Goal: Task Accomplishment & Management: Complete application form

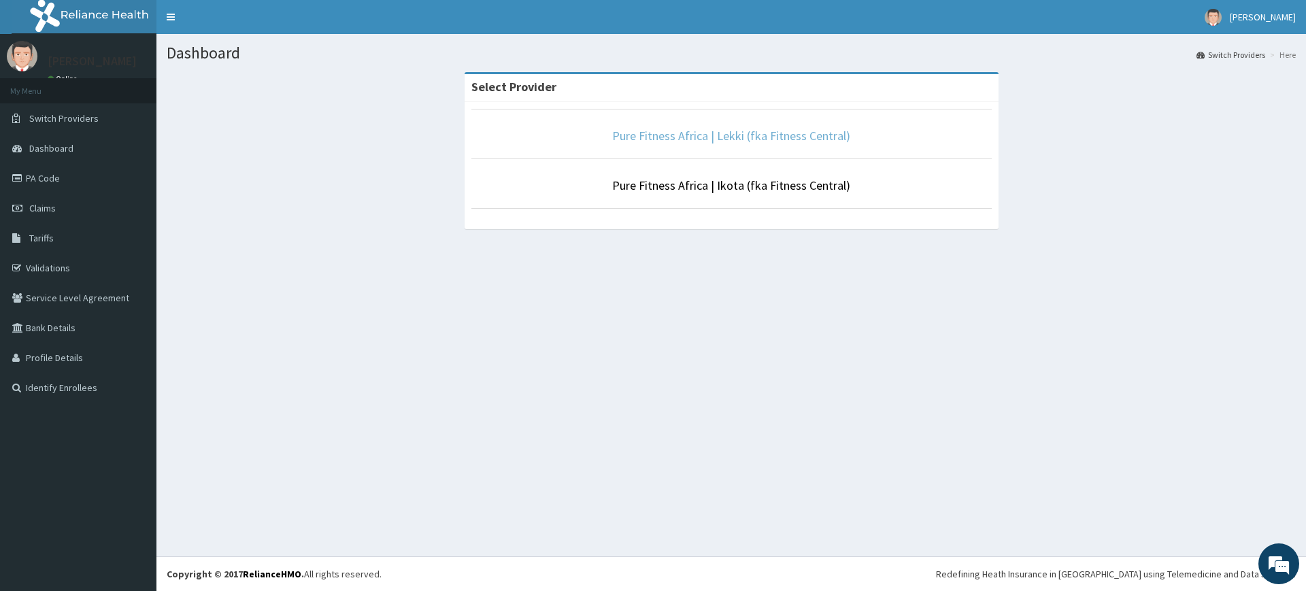
click at [733, 137] on link "Pure Fitness Africa | Lekki (fka Fitness Central)" at bounding box center [731, 136] width 238 height 16
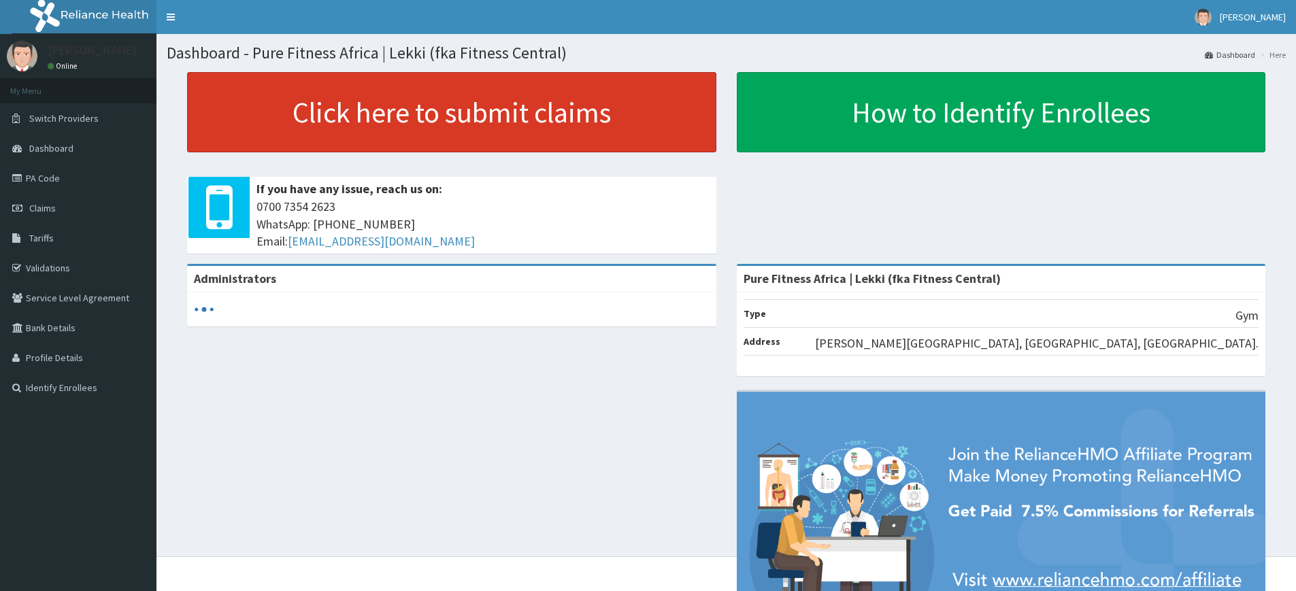
click at [484, 118] on link "Click here to submit claims" at bounding box center [451, 112] width 529 height 80
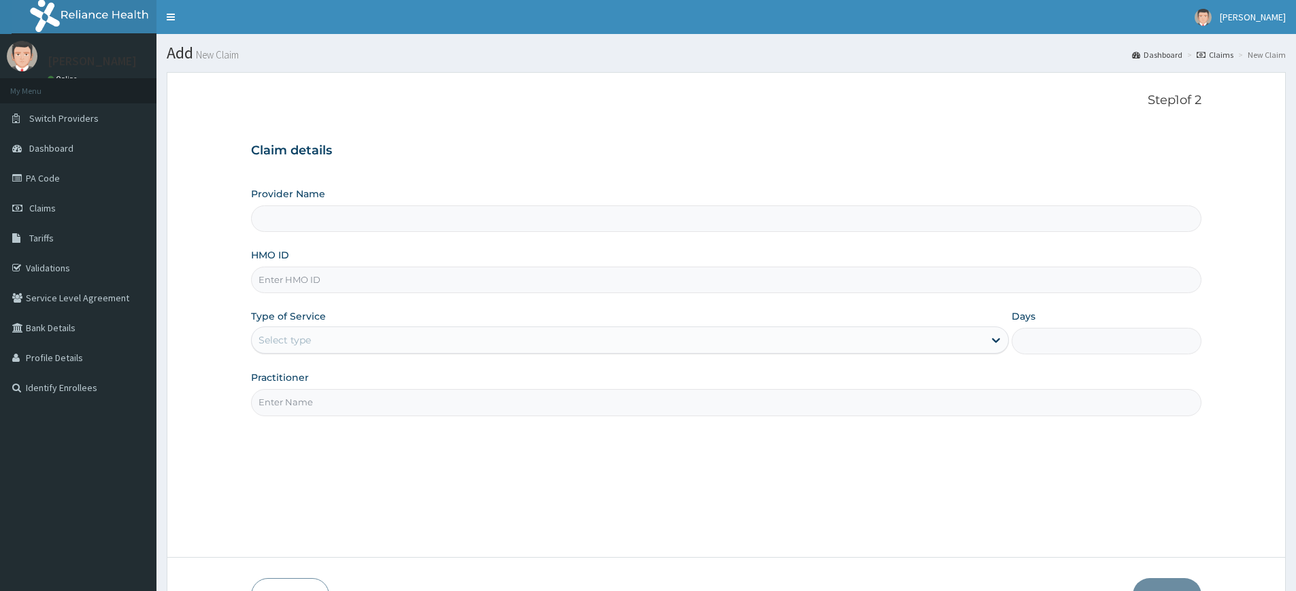
type input "Pure Fitness Africa | Lekki (fka Fitness Central)"
type input "1"
click at [322, 409] on input "Practitioner" at bounding box center [726, 402] width 950 height 27
type input "pure fitness africa"
click at [331, 284] on input "HMO ID" at bounding box center [726, 280] width 950 height 27
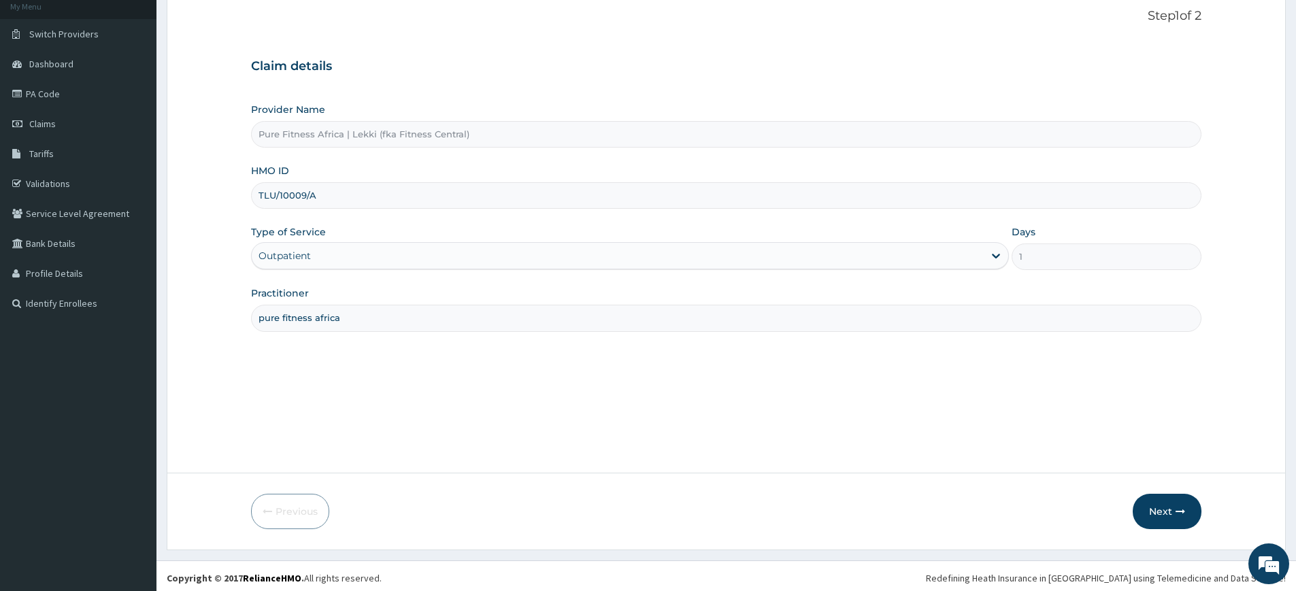
scroll to position [88, 0]
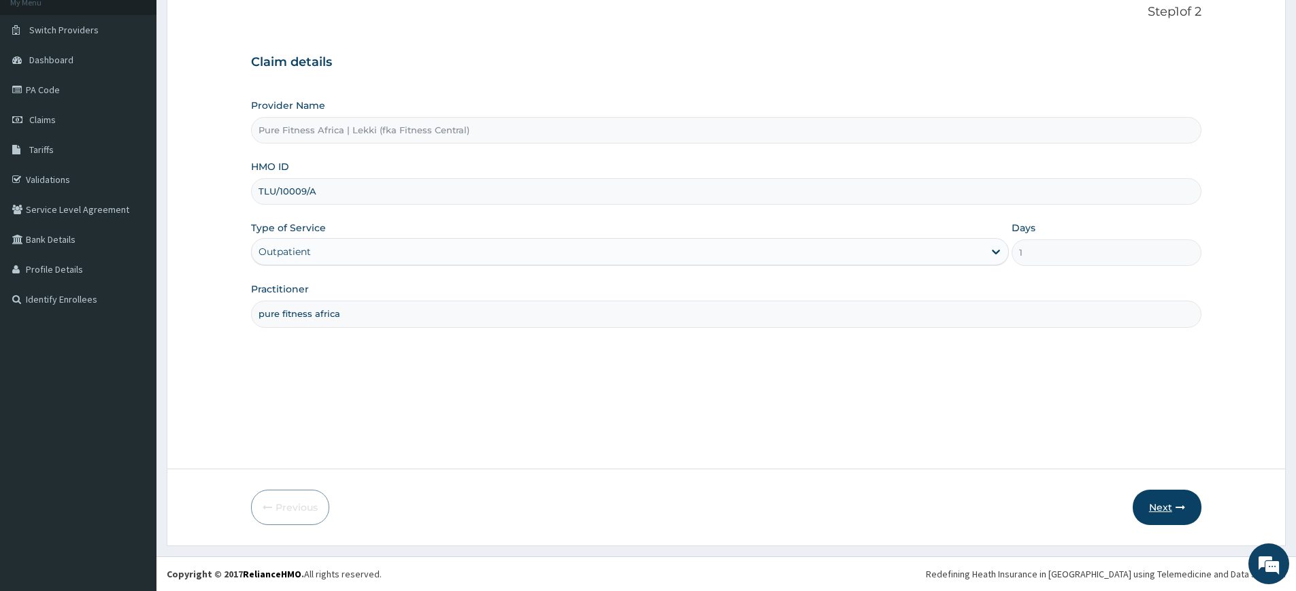
type input "TLU/10009/A"
click at [1176, 513] on button "Next" at bounding box center [1166, 507] width 69 height 35
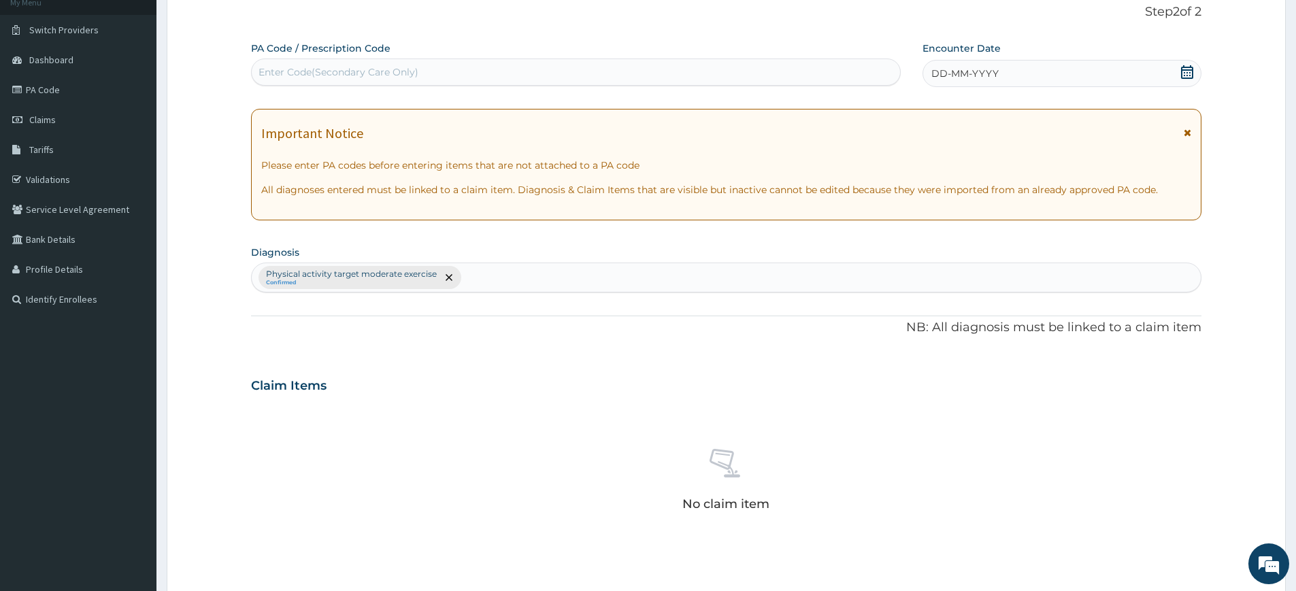
click at [740, 73] on div "Enter Code(Secondary Care Only)" at bounding box center [576, 72] width 648 height 22
type input "PA/DBC51C"
click at [1052, 63] on div "DD-MM-YYYY" at bounding box center [1061, 73] width 278 height 27
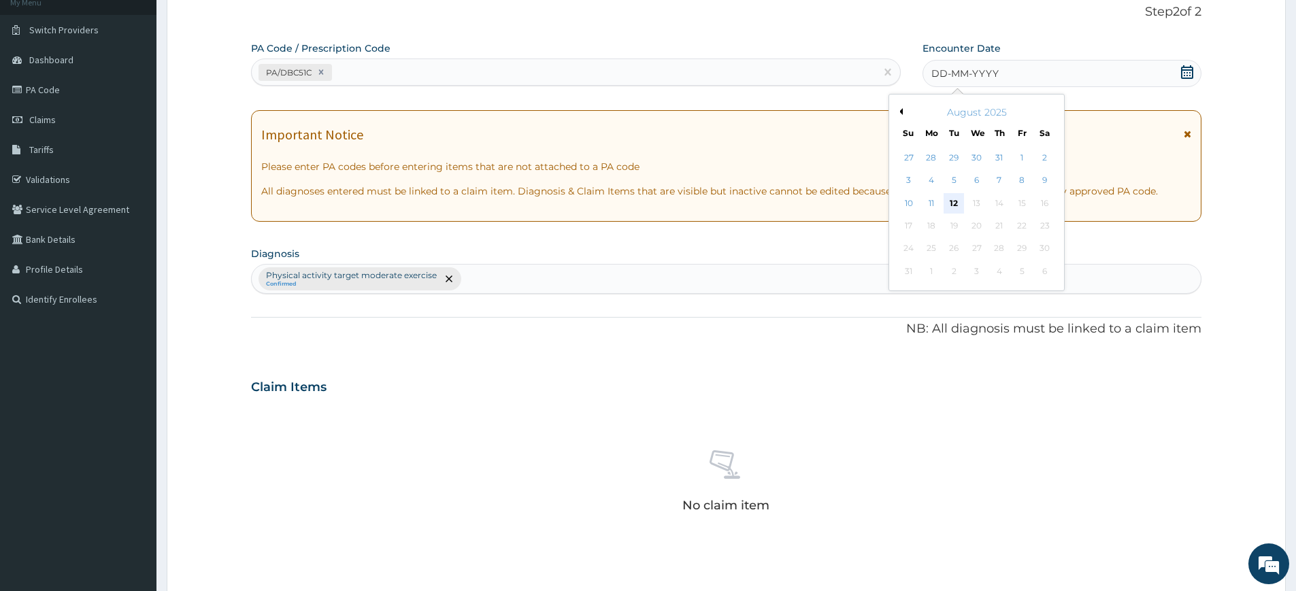
click at [955, 202] on div "12" at bounding box center [954, 203] width 20 height 20
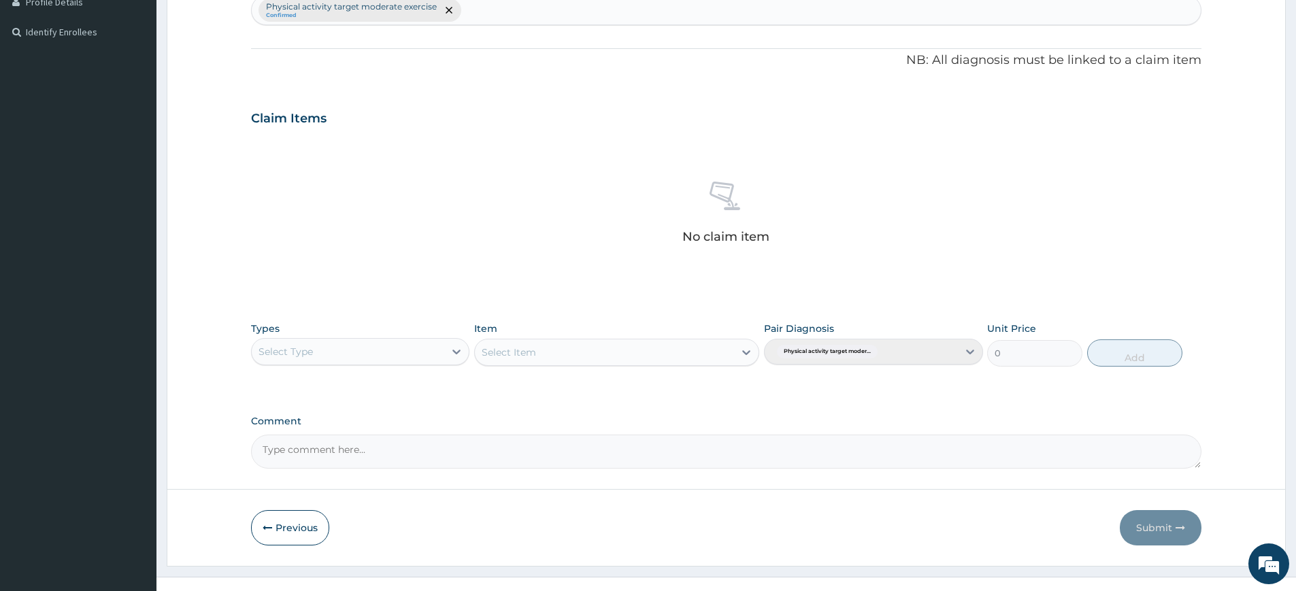
scroll to position [376, 0]
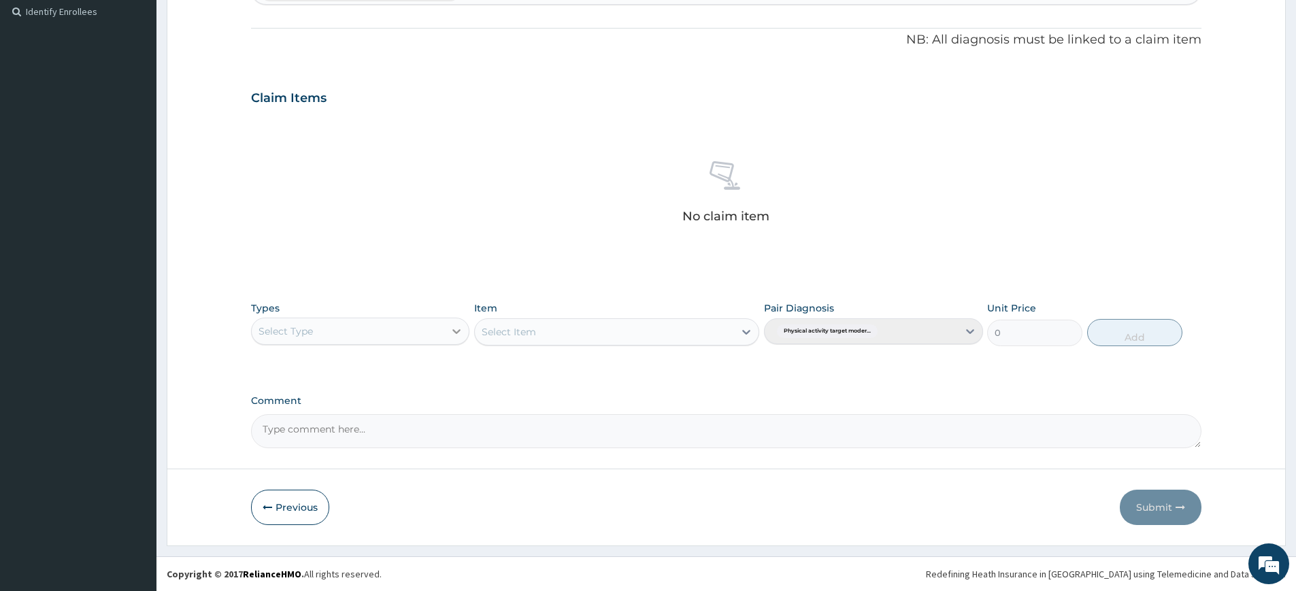
click at [458, 335] on icon at bounding box center [457, 331] width 14 height 14
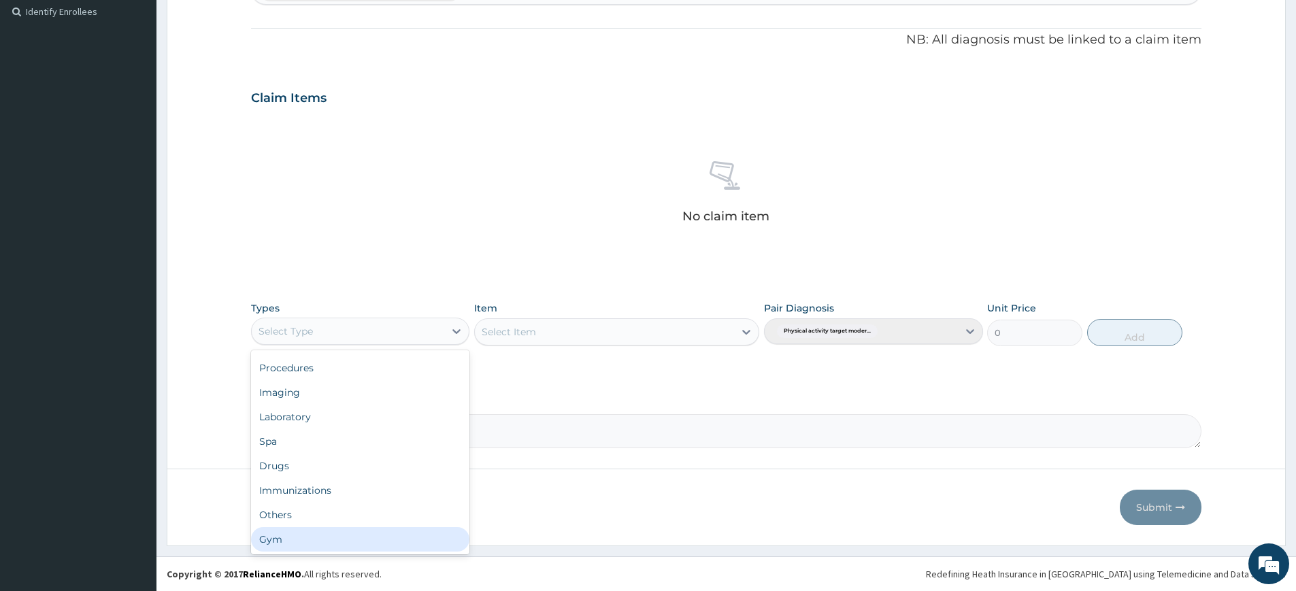
click at [405, 540] on div "Gym" at bounding box center [360, 539] width 218 height 24
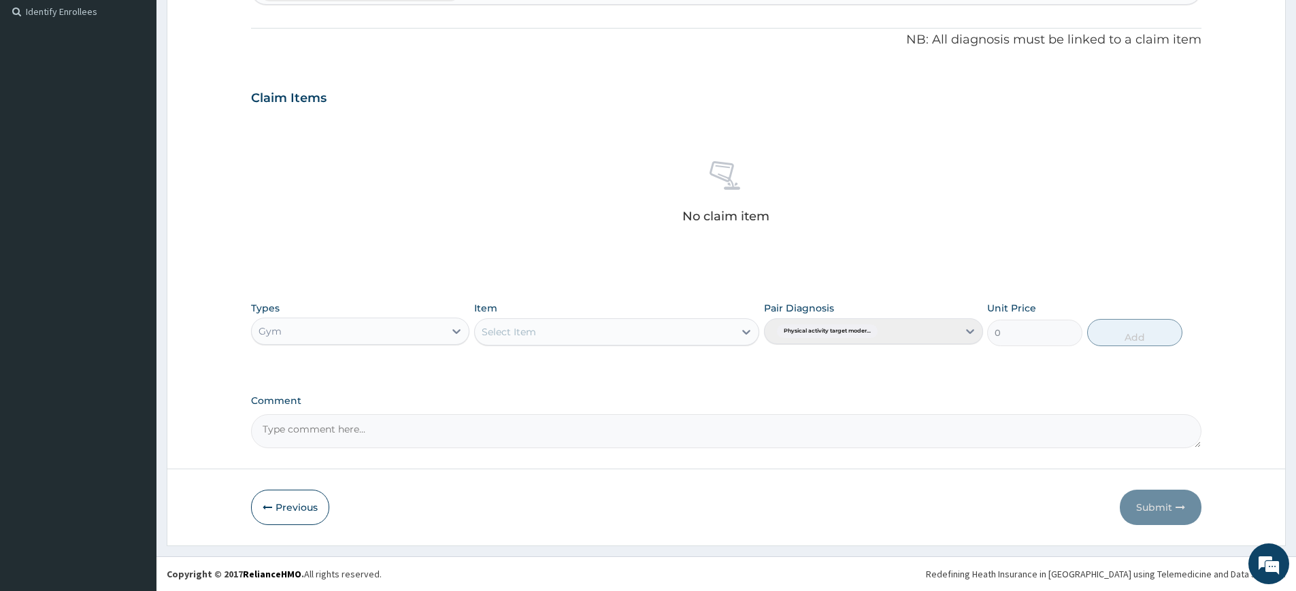
click at [547, 325] on div "Select Item" at bounding box center [604, 332] width 259 height 22
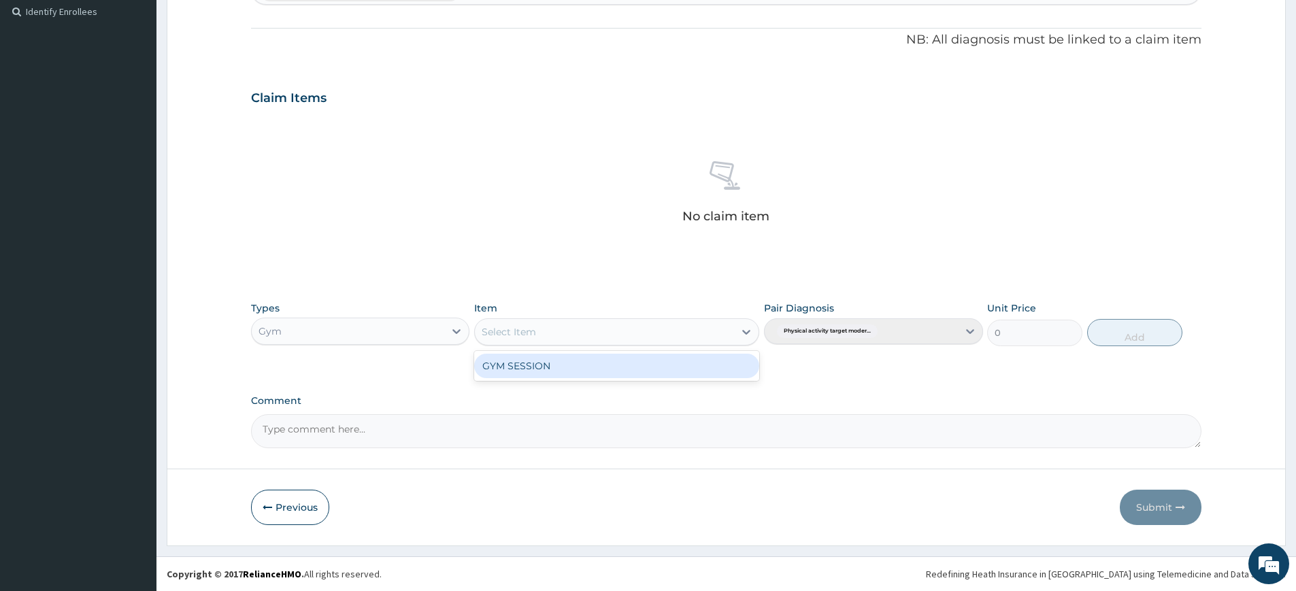
click at [554, 375] on div "GYM SESSION" at bounding box center [616, 366] width 285 height 24
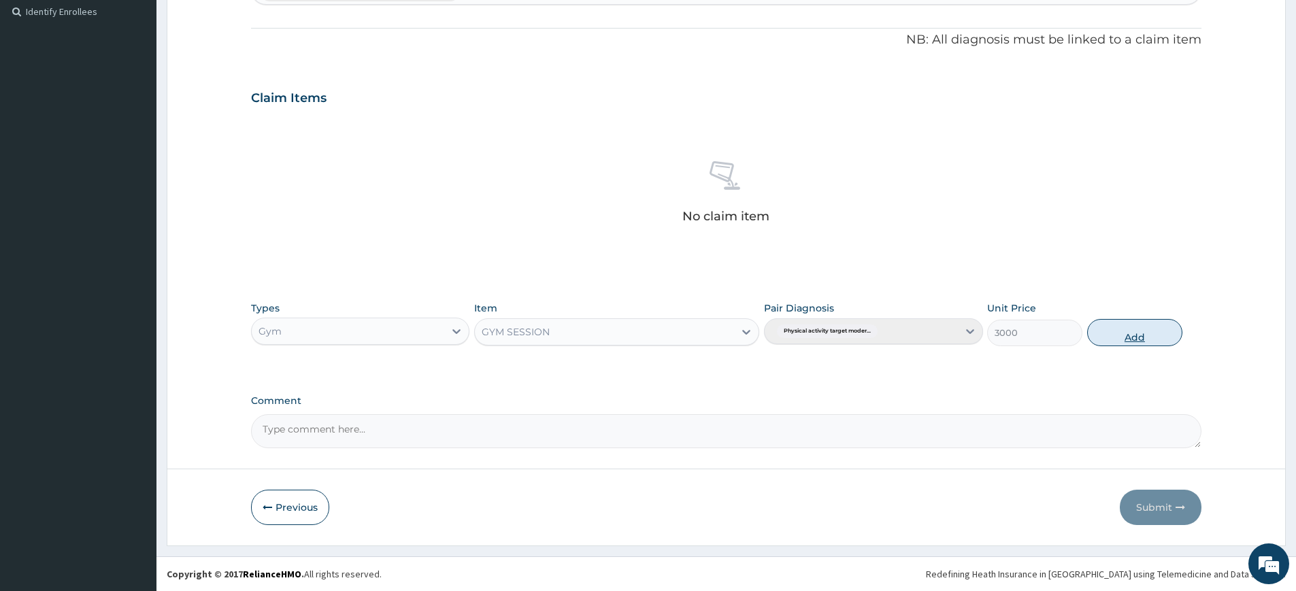
click at [1136, 326] on button "Add" at bounding box center [1134, 332] width 95 height 27
type input "0"
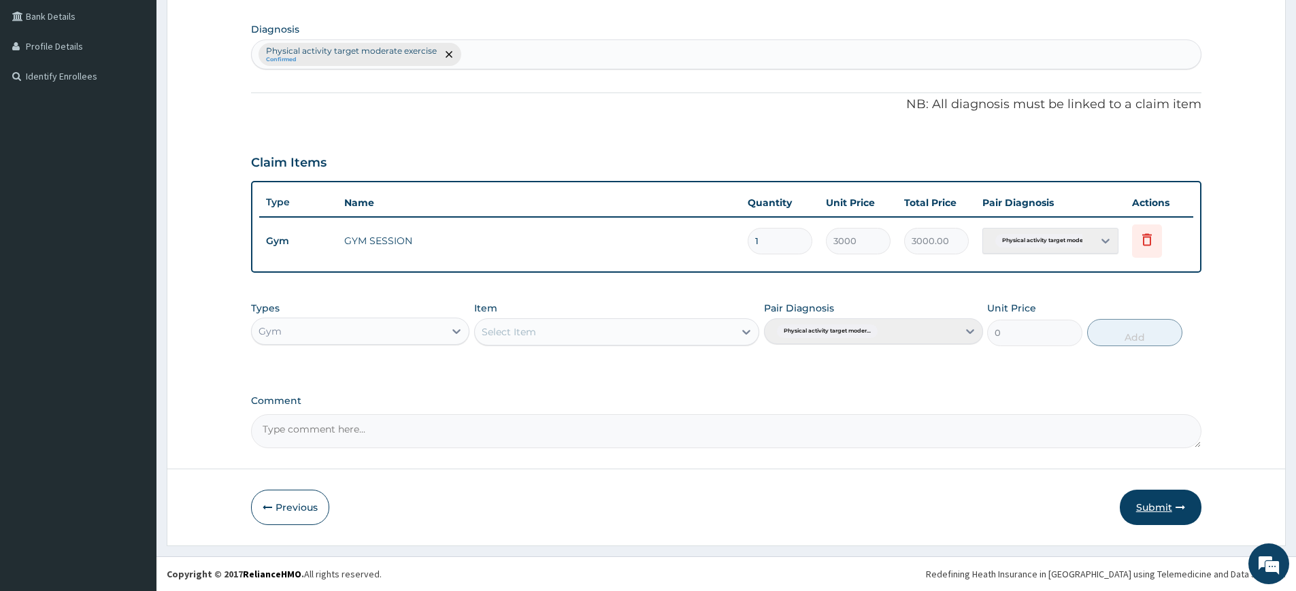
click at [1149, 509] on button "Submit" at bounding box center [1160, 507] width 82 height 35
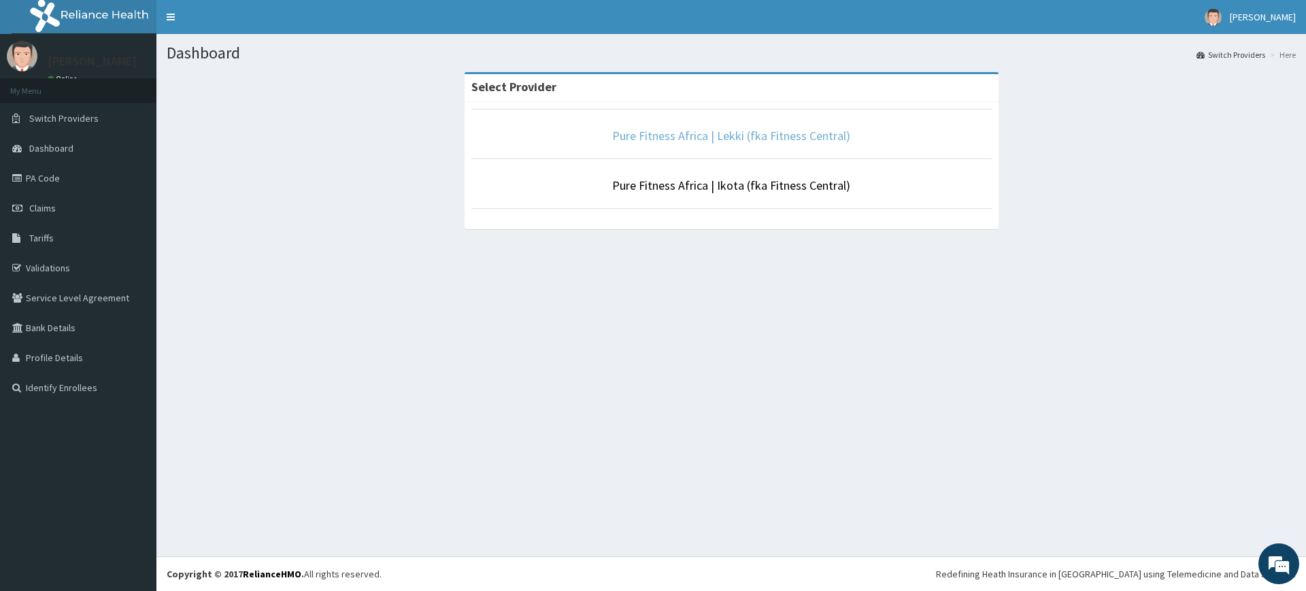
click at [817, 135] on link "Pure Fitness Africa | Lekki (fka Fitness Central)" at bounding box center [731, 136] width 238 height 16
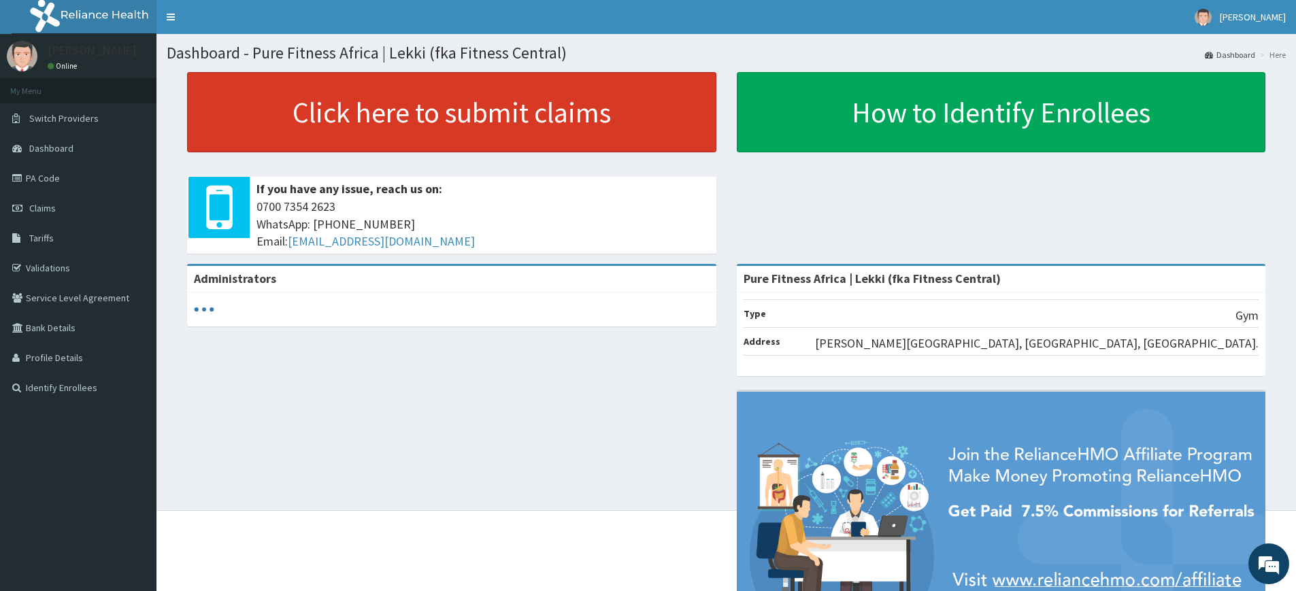
click at [469, 123] on link "Click here to submit claims" at bounding box center [451, 112] width 529 height 80
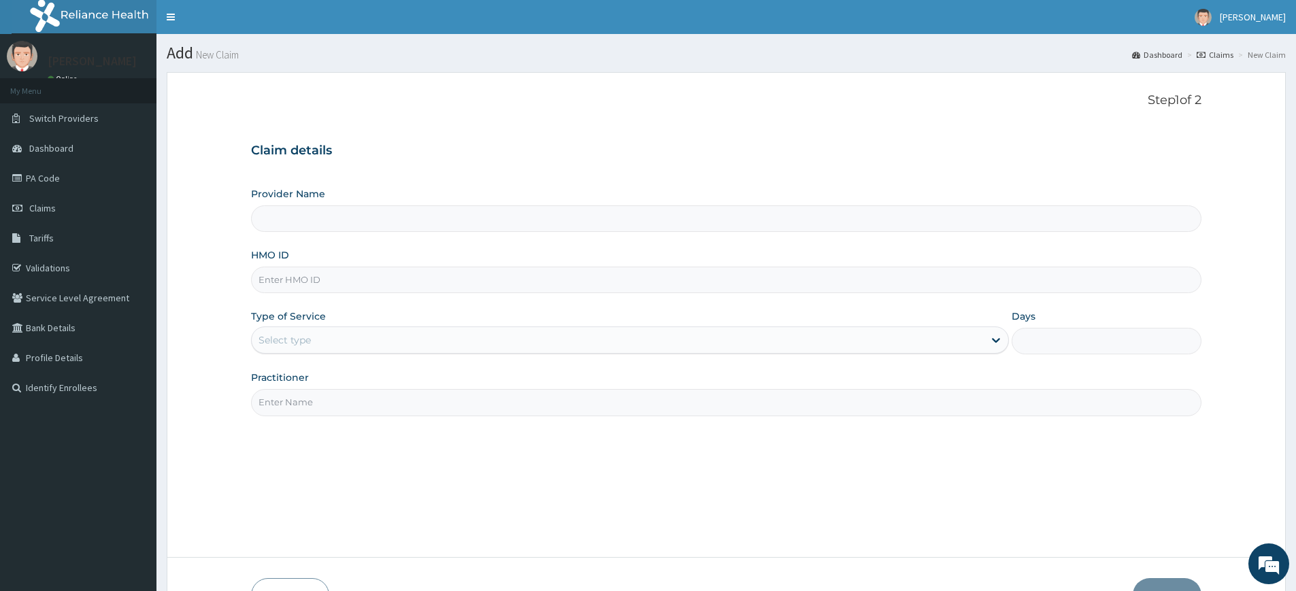
type input "Pure Fitness Africa | Lekki (fka Fitness Central)"
type input "1"
click at [307, 392] on input "Practitioner" at bounding box center [726, 402] width 950 height 27
type input "pure fitness africa"
click at [325, 287] on input "HMO ID" at bounding box center [726, 280] width 950 height 27
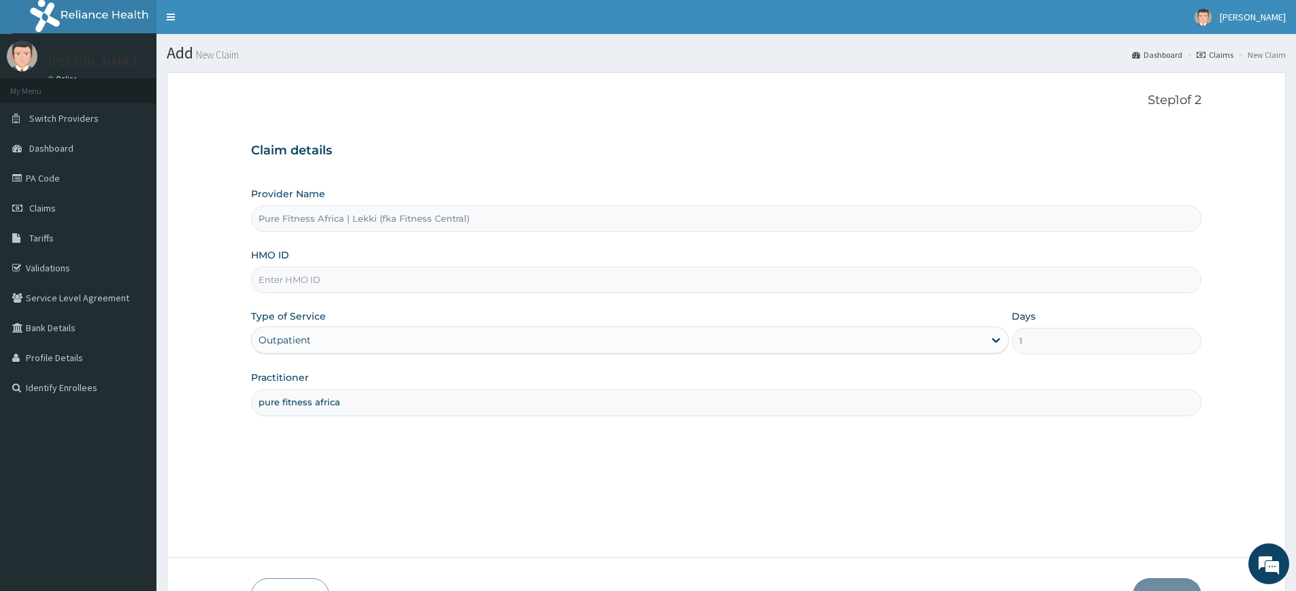
click at [325, 287] on input "HMO ID" at bounding box center [726, 280] width 950 height 27
type input "EXL/10022/A"
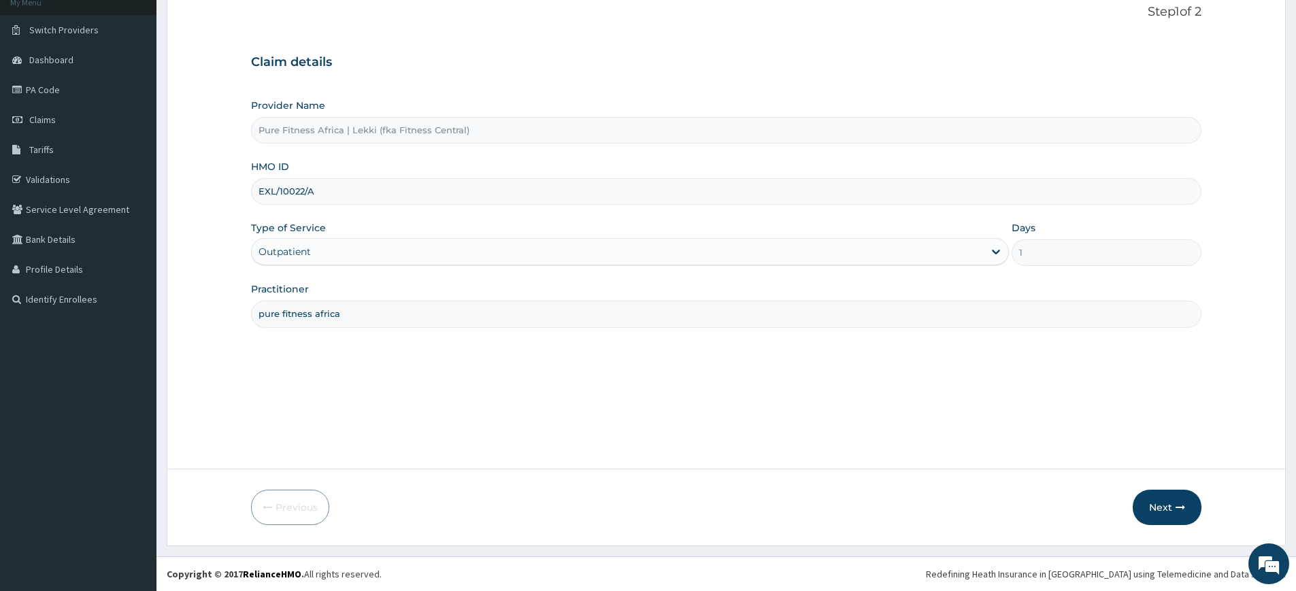
click at [1181, 527] on form "Step 1 of 2 Claim details Provider Name Pure Fitness Africa | Lekki (fka Fitnes…" at bounding box center [726, 265] width 1119 height 562
click at [1179, 514] on button "Next" at bounding box center [1166, 507] width 69 height 35
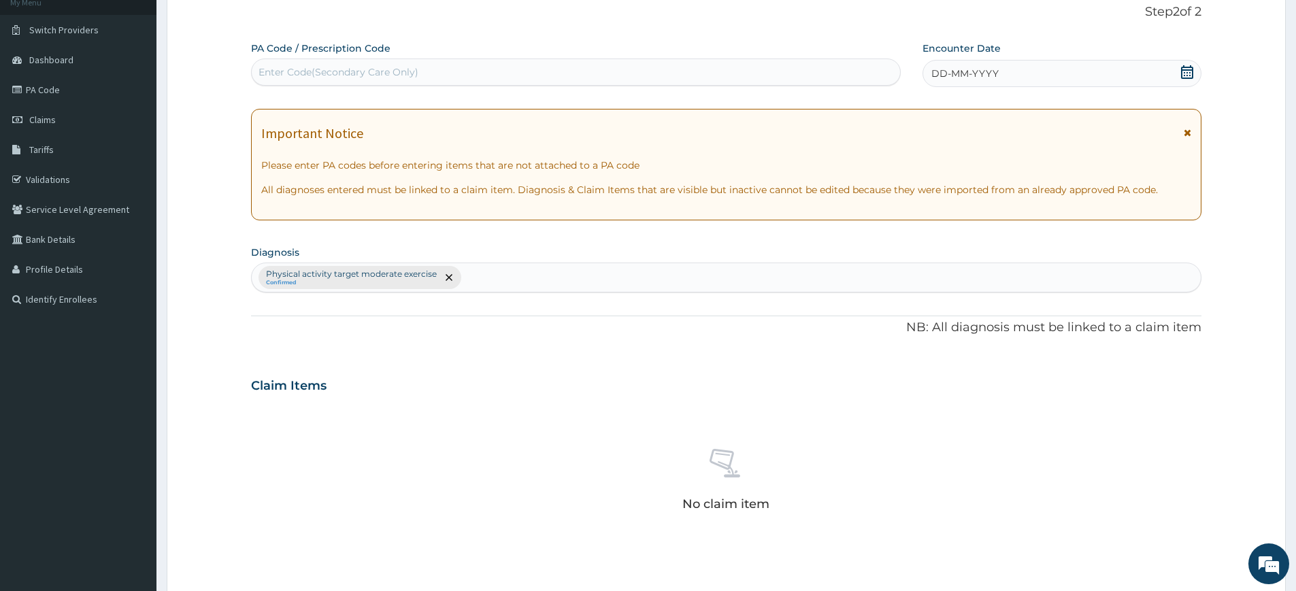
click at [695, 75] on div "Enter Code(Secondary Care Only)" at bounding box center [576, 72] width 648 height 22
click at [694, 75] on div "Enter Code(Secondary Care Only)" at bounding box center [576, 72] width 648 height 22
type input "PA/6C76DF"
click at [1098, 63] on div "DD-MM-YYYY" at bounding box center [1061, 73] width 278 height 27
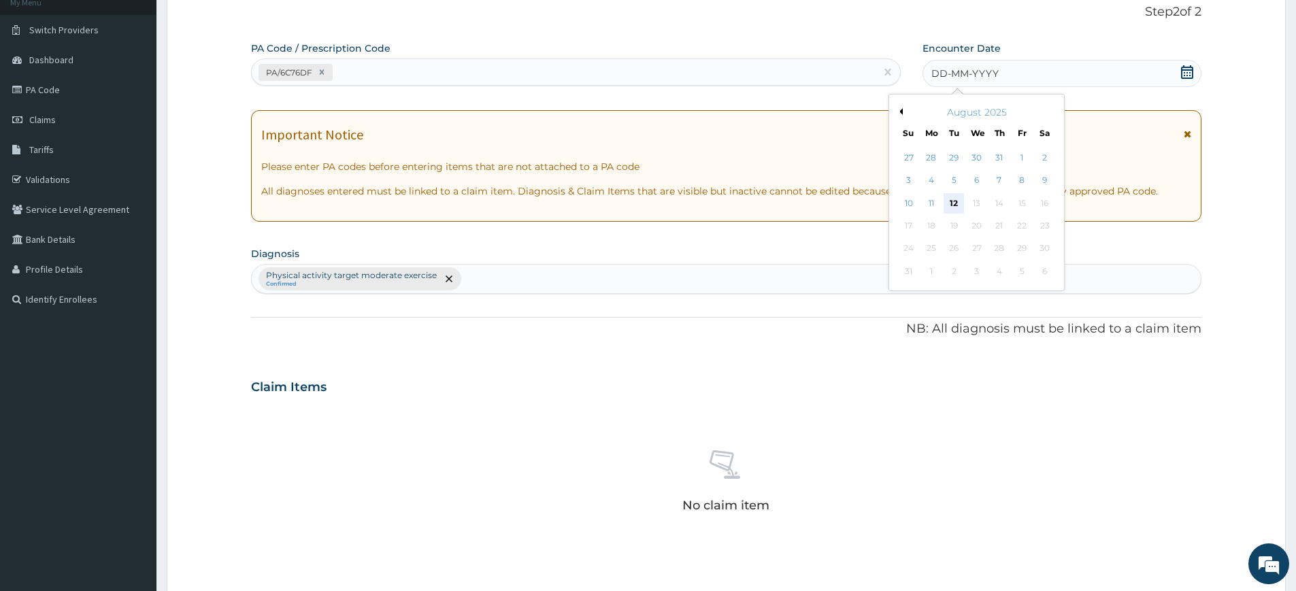
click at [954, 201] on div "12" at bounding box center [954, 203] width 20 height 20
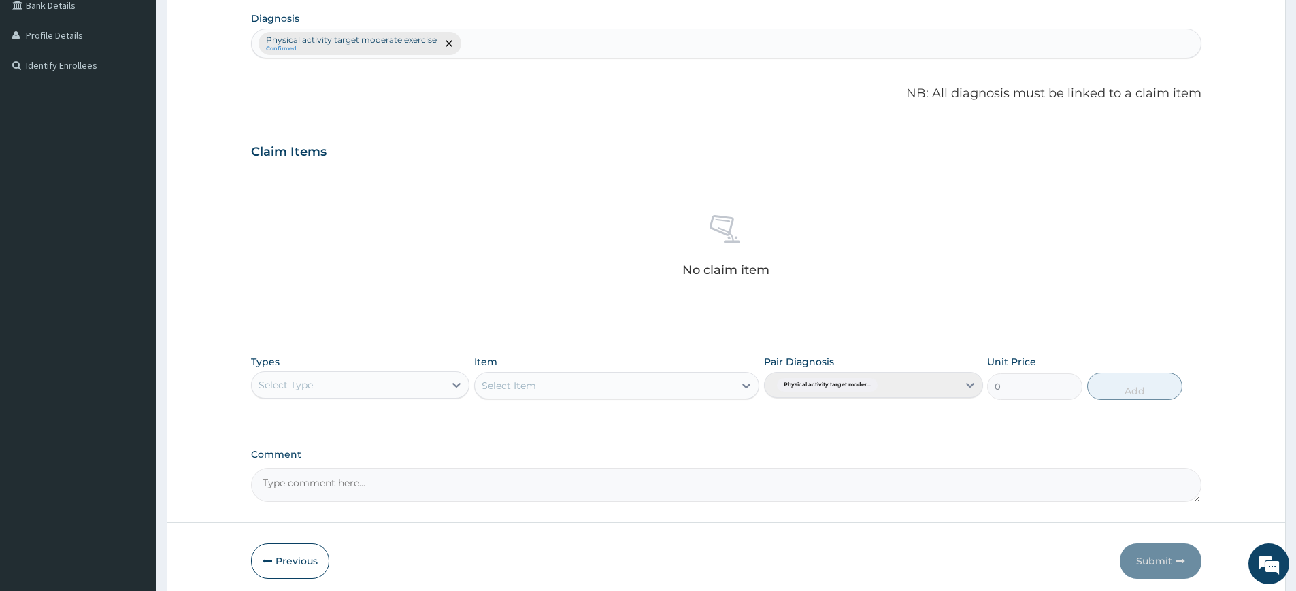
scroll to position [376, 0]
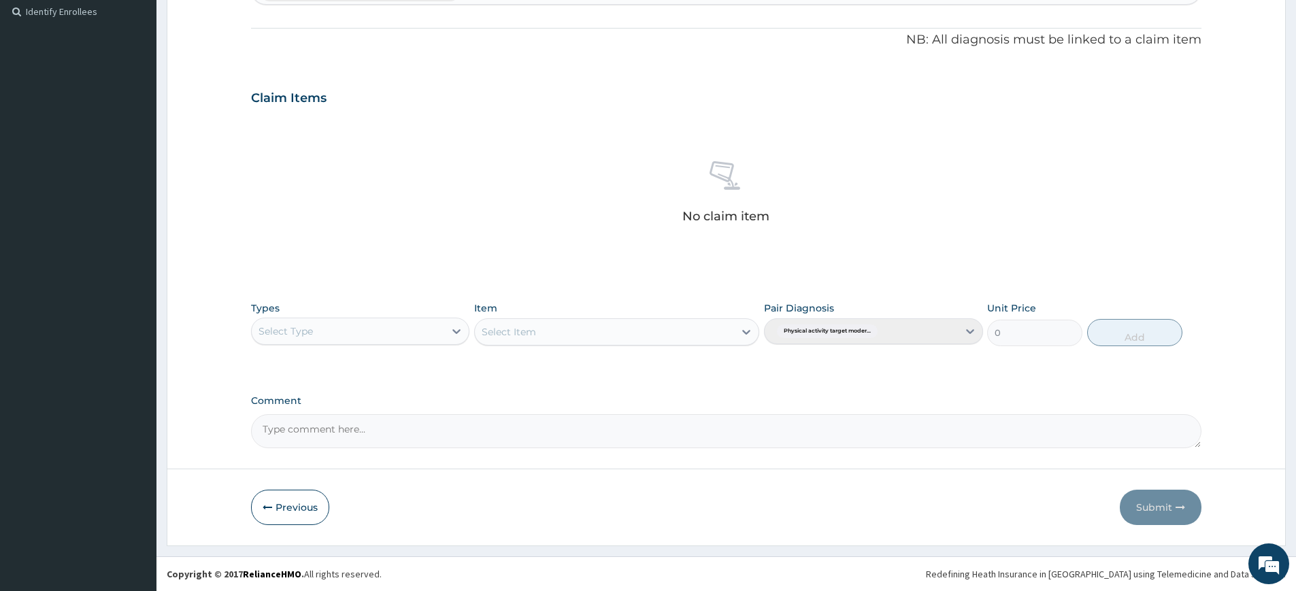
click at [322, 335] on div "Select Type" at bounding box center [348, 331] width 192 height 22
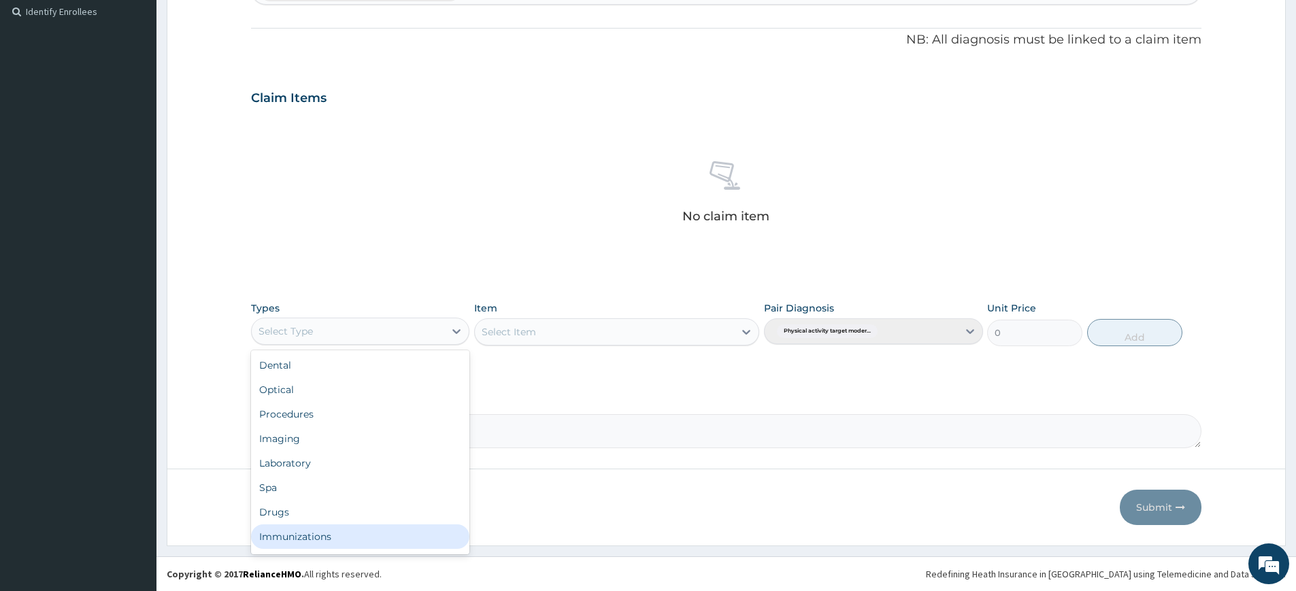
scroll to position [46, 0]
click at [319, 537] on div "Gym" at bounding box center [360, 539] width 218 height 24
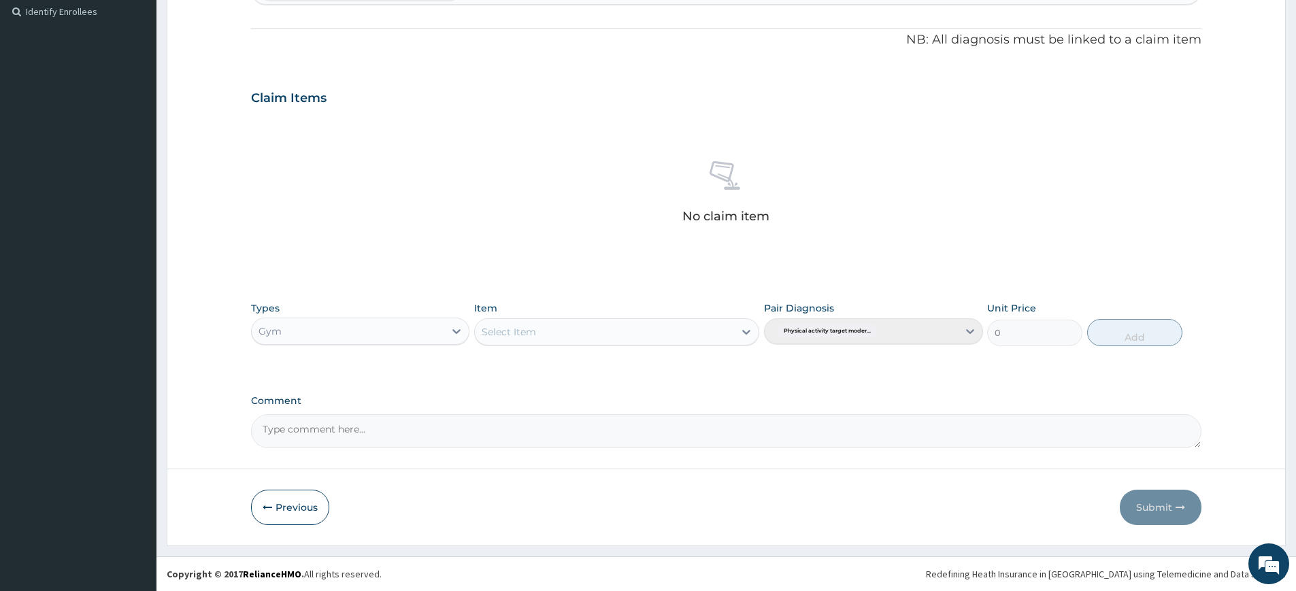
click at [509, 332] on div "Select Item" at bounding box center [508, 332] width 54 height 14
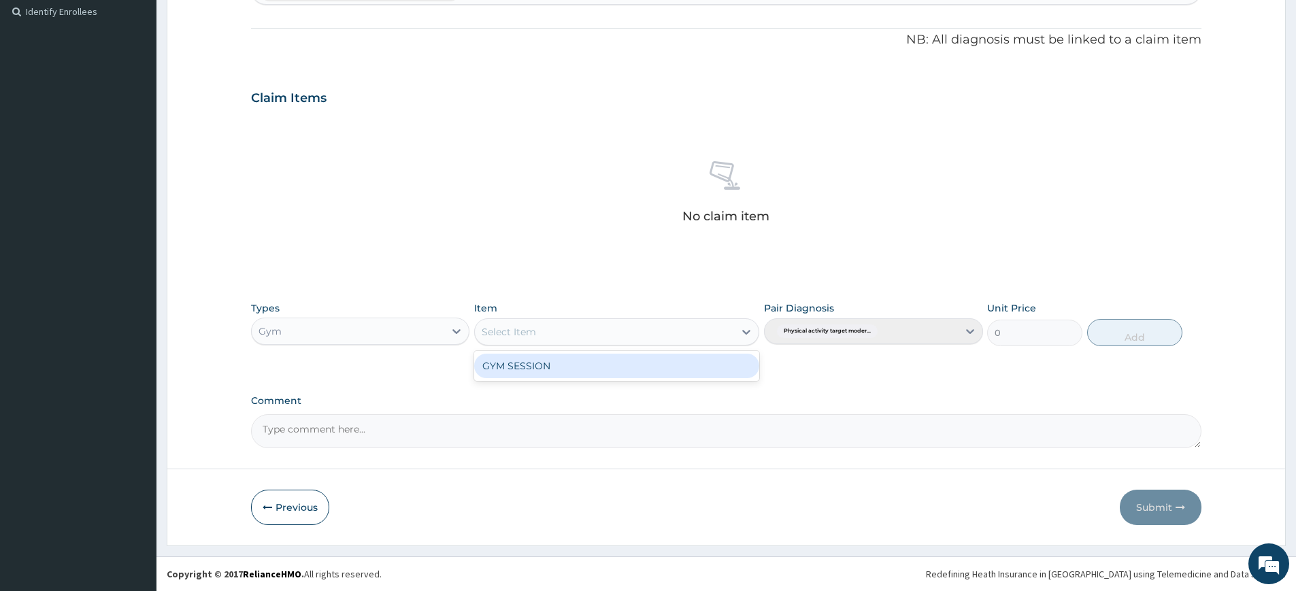
click at [521, 360] on div "GYM SESSION" at bounding box center [616, 366] width 285 height 24
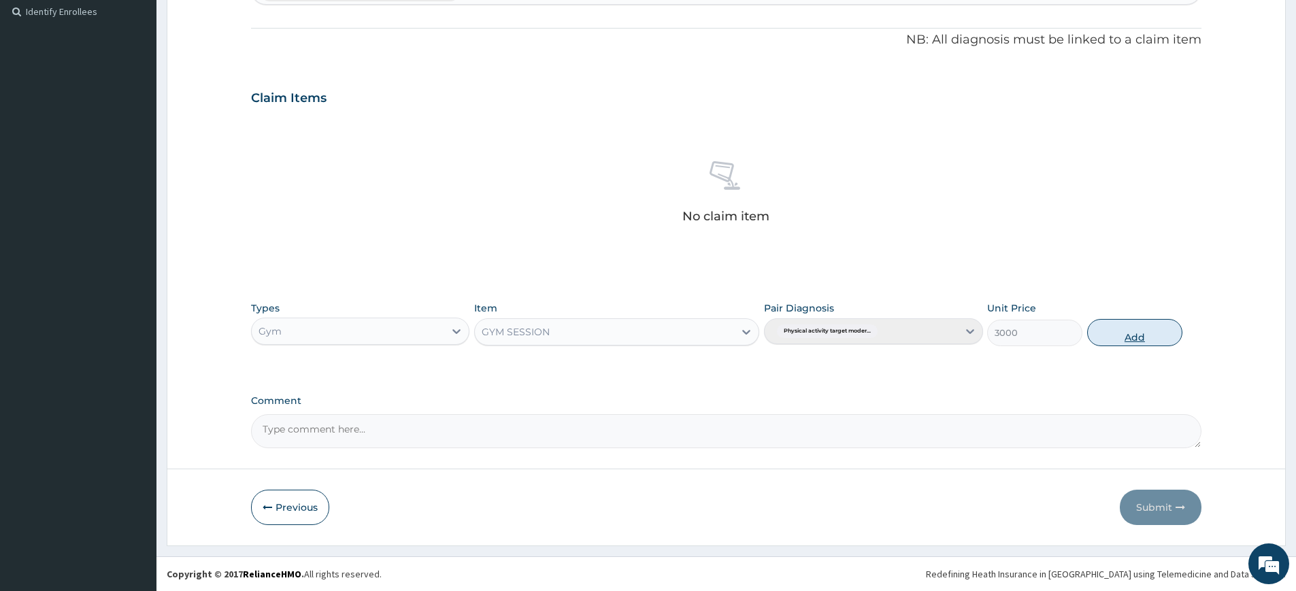
click at [1163, 328] on button "Add" at bounding box center [1134, 332] width 95 height 27
type input "0"
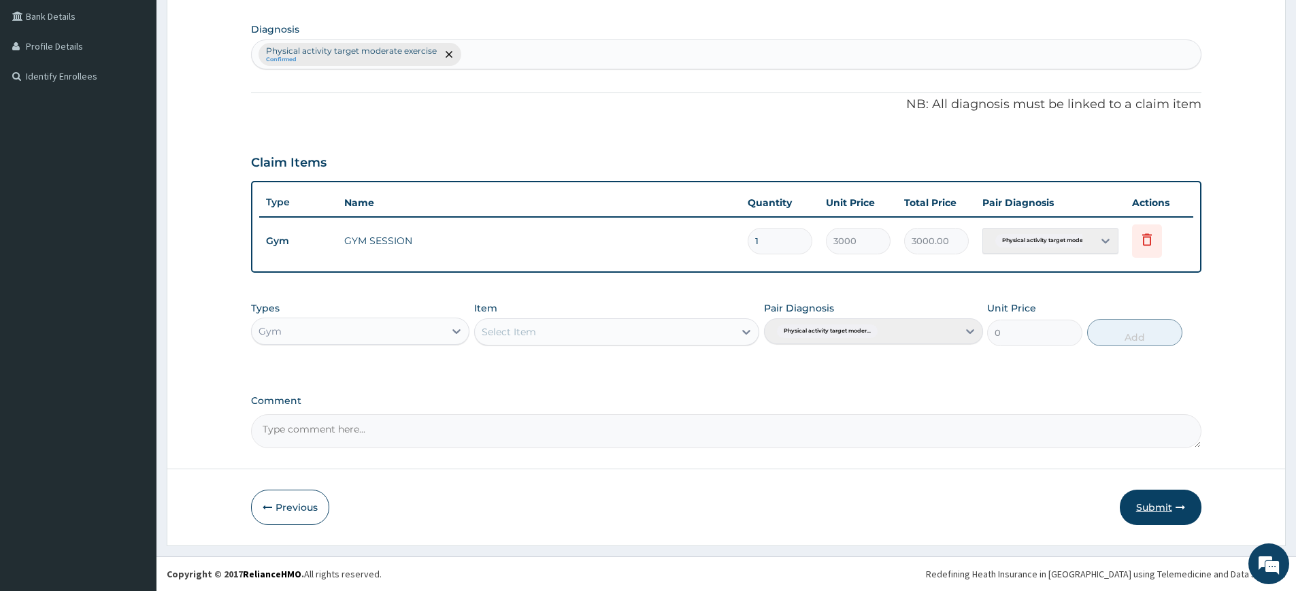
click at [1164, 501] on button "Submit" at bounding box center [1160, 507] width 82 height 35
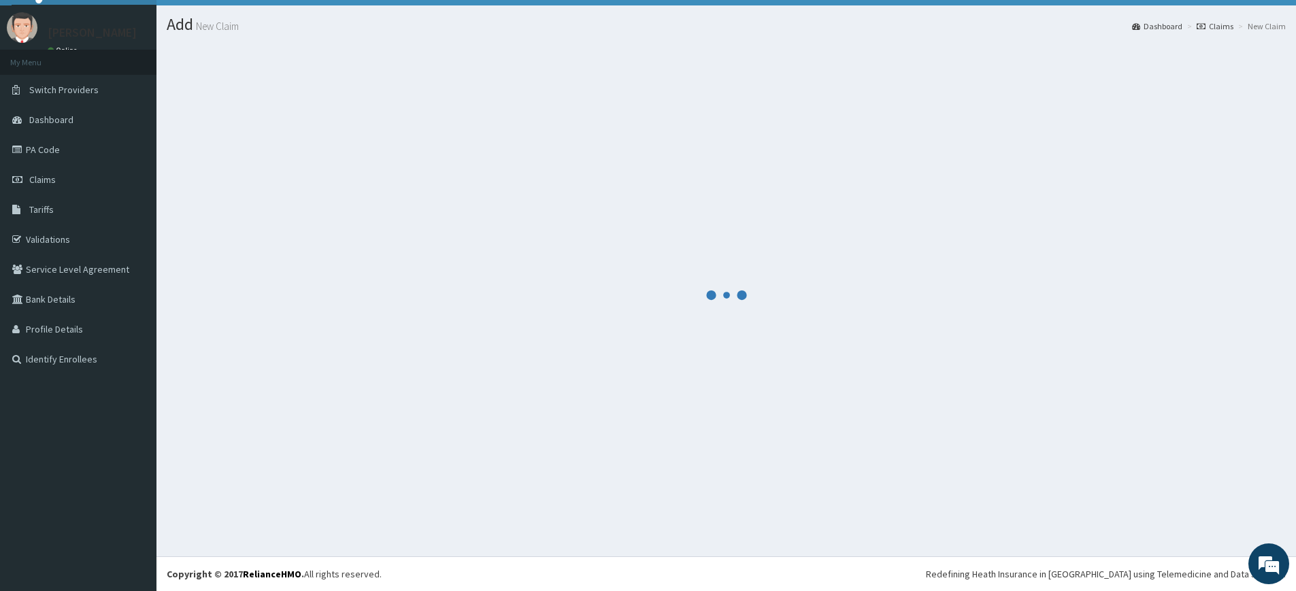
scroll to position [311, 0]
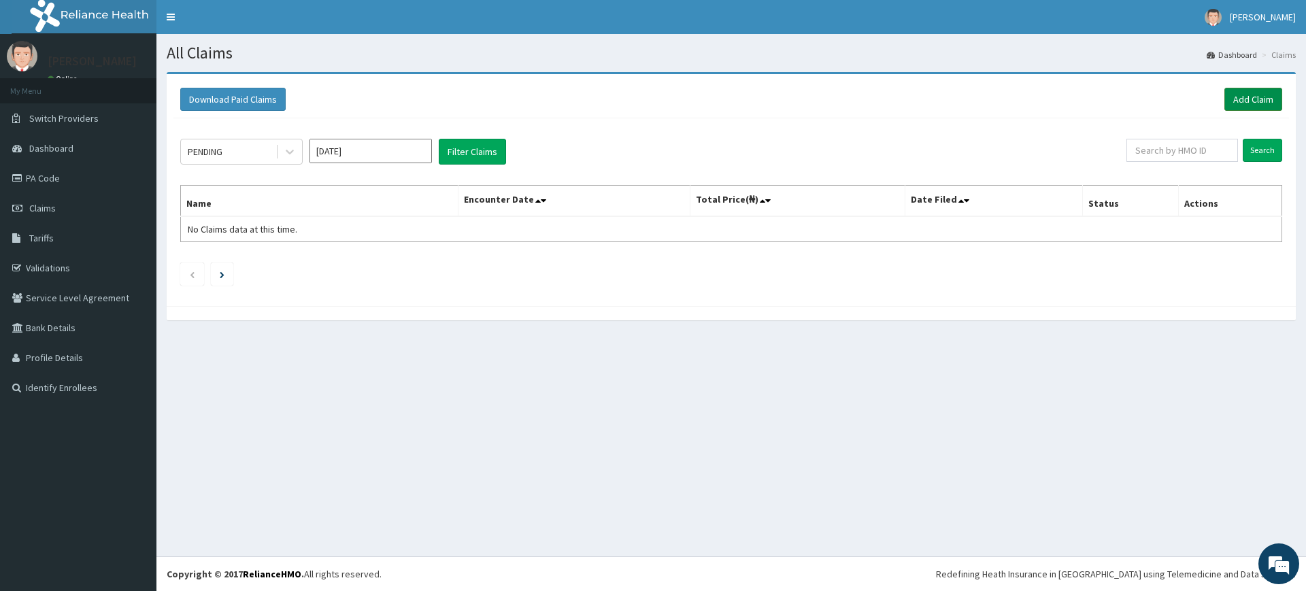
click at [1266, 92] on link "Add Claim" at bounding box center [1253, 99] width 58 height 23
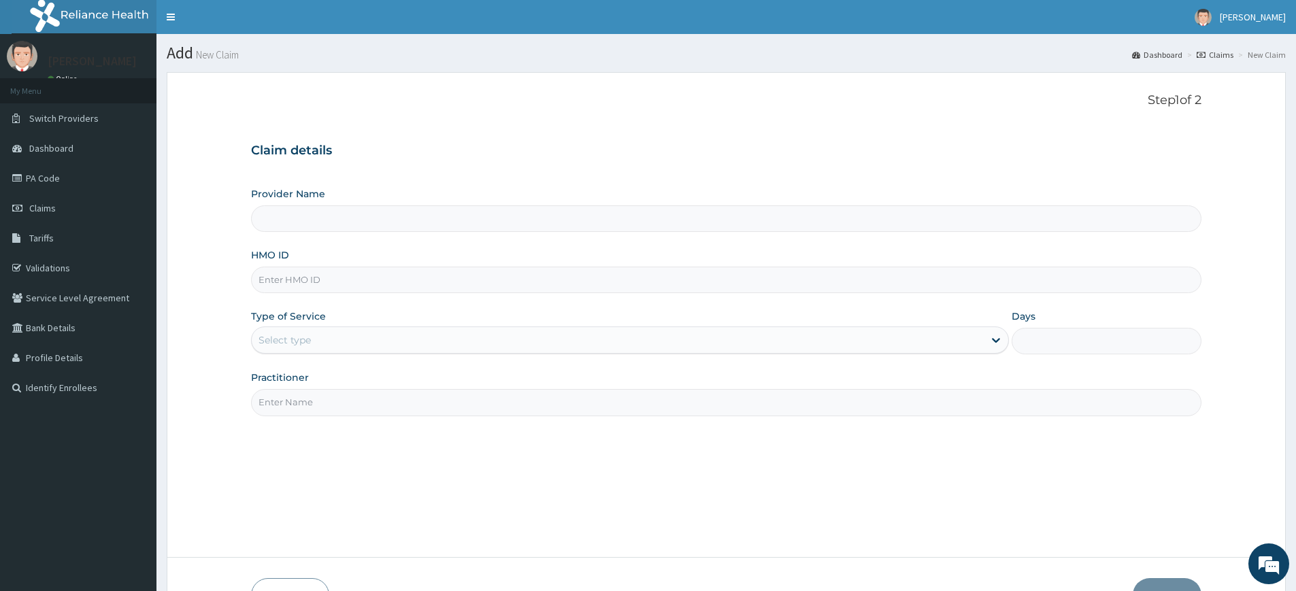
type input "Pure Fitness Africa | Lekki (fka Fitness Central)"
type input "1"
click at [306, 403] on input "Practitioner" at bounding box center [726, 402] width 950 height 27
type input "pure fitness africa"
click at [307, 289] on input "HMO ID" at bounding box center [726, 280] width 950 height 27
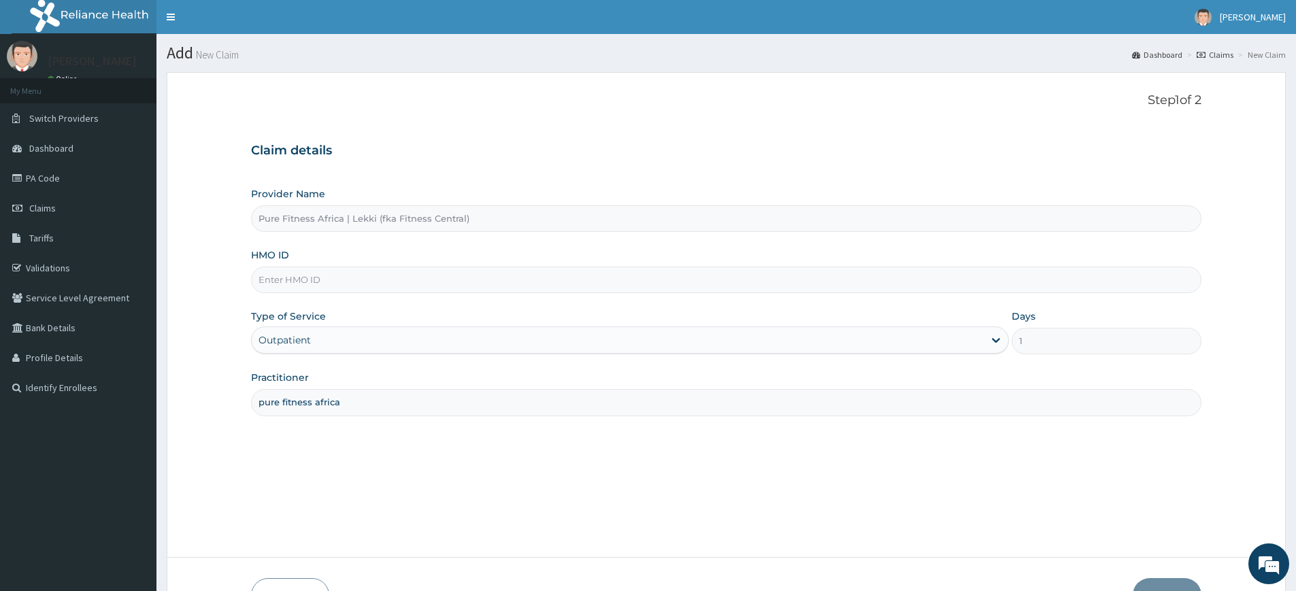
click at [307, 289] on input "HMO ID" at bounding box center [726, 280] width 950 height 27
type input "ksb/10554/a"
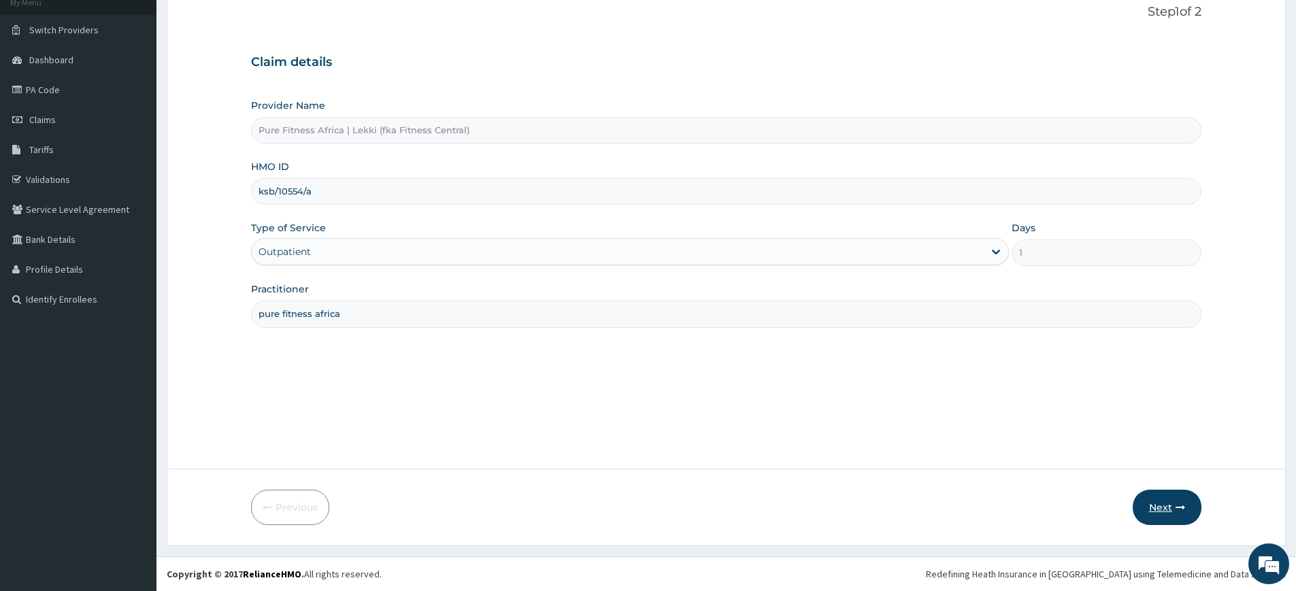
click at [1183, 518] on button "Next" at bounding box center [1166, 507] width 69 height 35
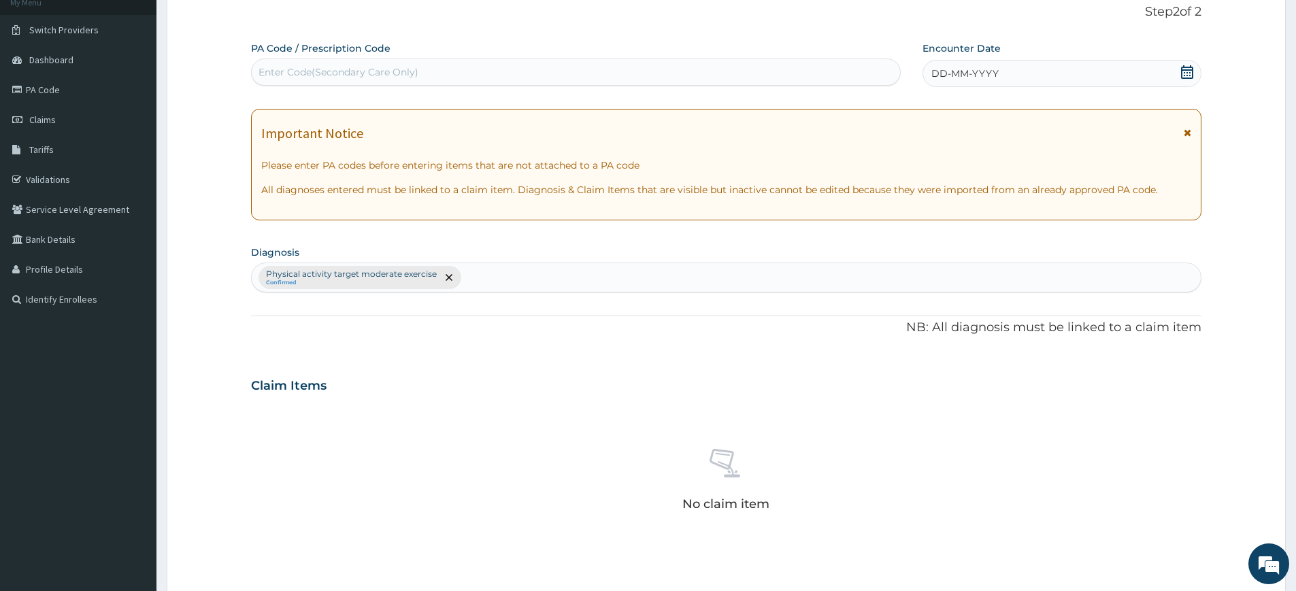
click at [726, 68] on div "Enter Code(Secondary Care Only)" at bounding box center [576, 72] width 648 height 22
type input "PA/C353C5"
click at [975, 65] on div "DD-MM-YYYY" at bounding box center [1061, 73] width 278 height 27
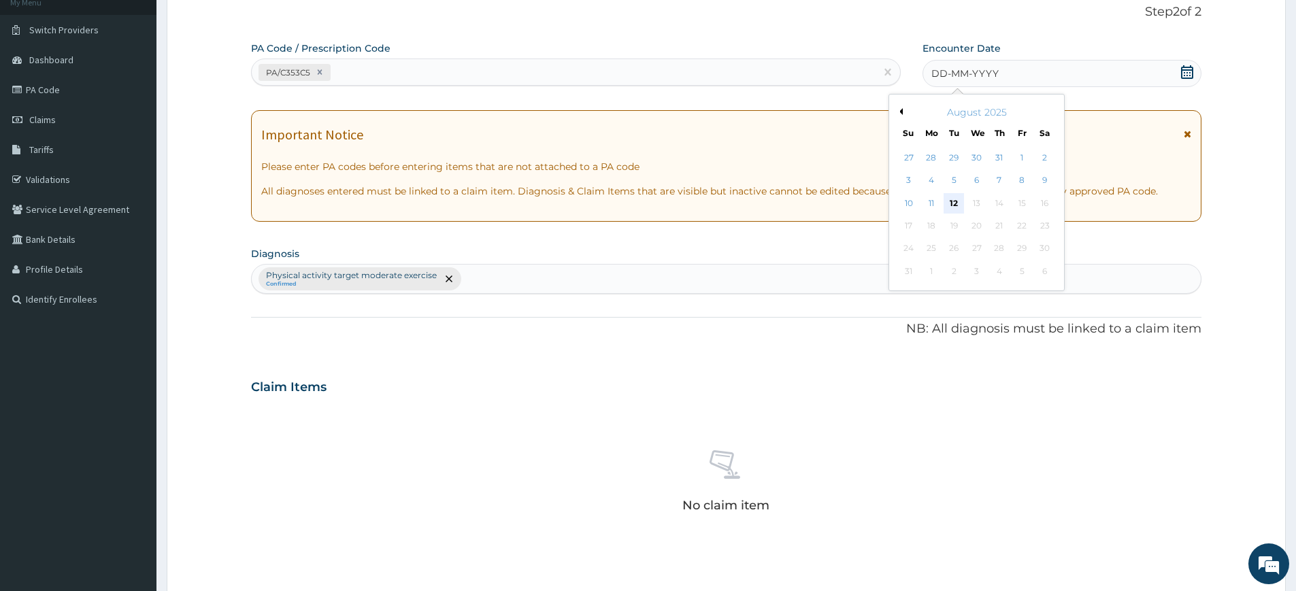
click at [950, 195] on div "12" at bounding box center [954, 203] width 20 height 20
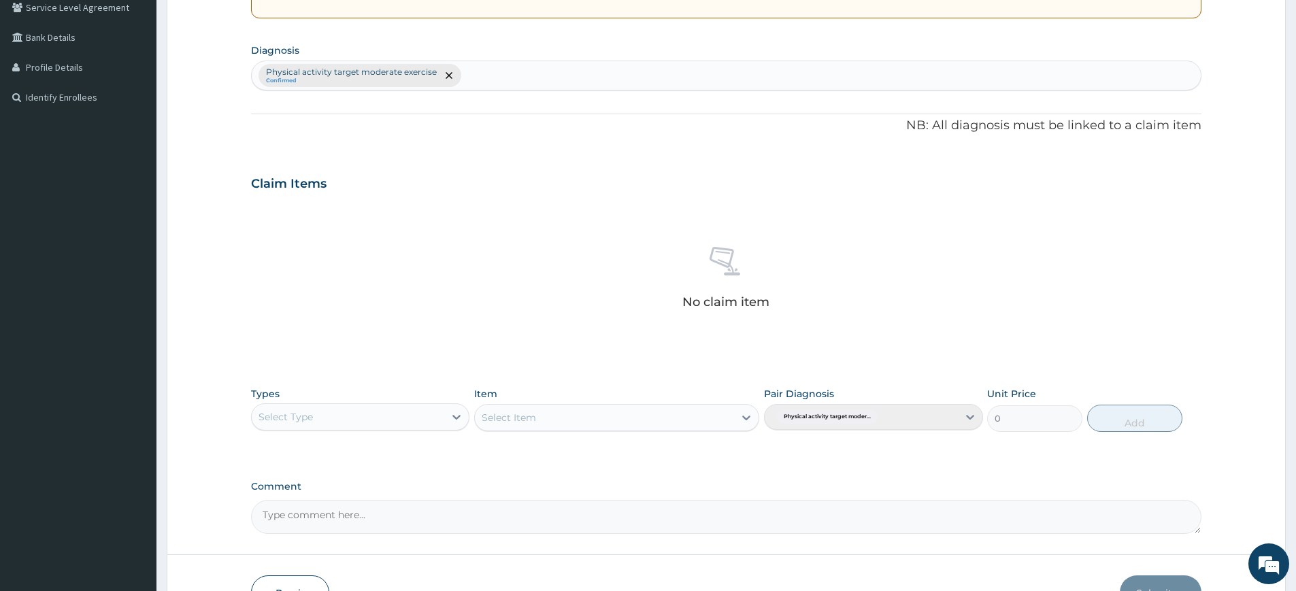
scroll to position [376, 0]
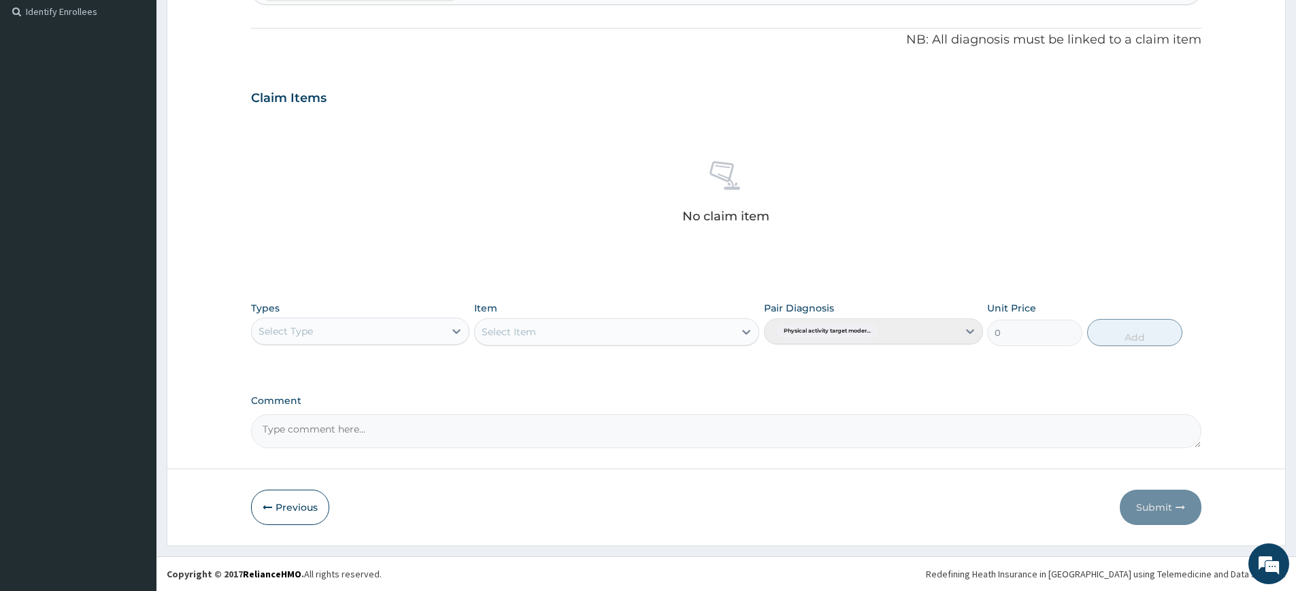
click at [362, 332] on div "Select Type" at bounding box center [348, 331] width 192 height 22
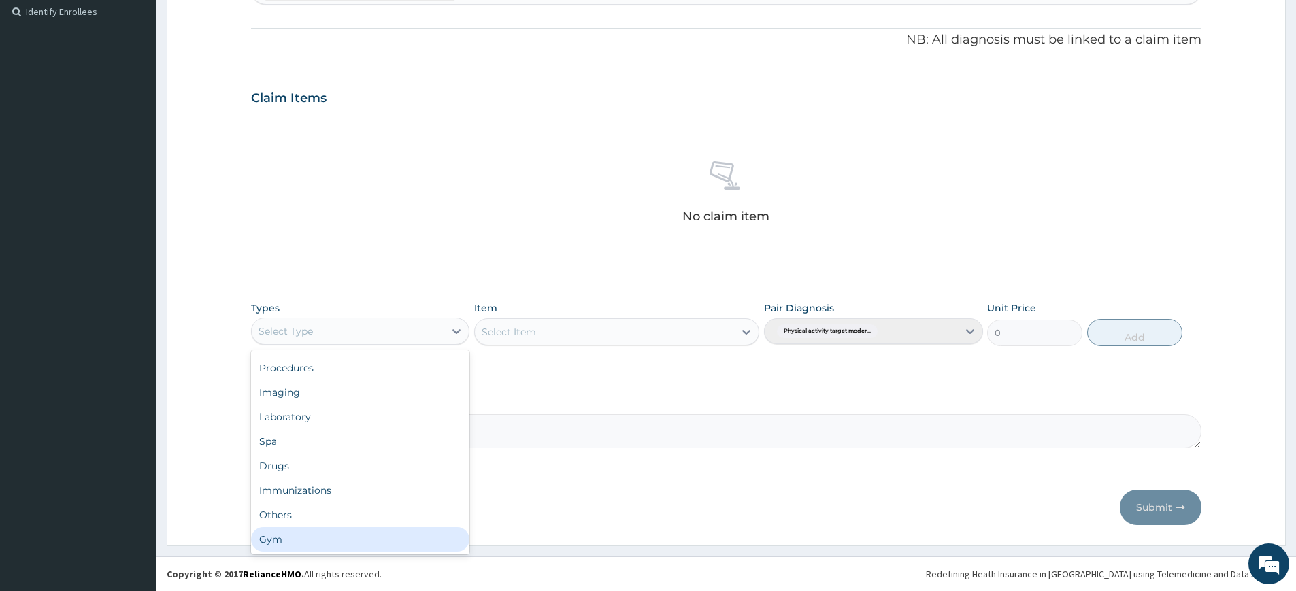
click at [345, 530] on div "Gym" at bounding box center [360, 539] width 218 height 24
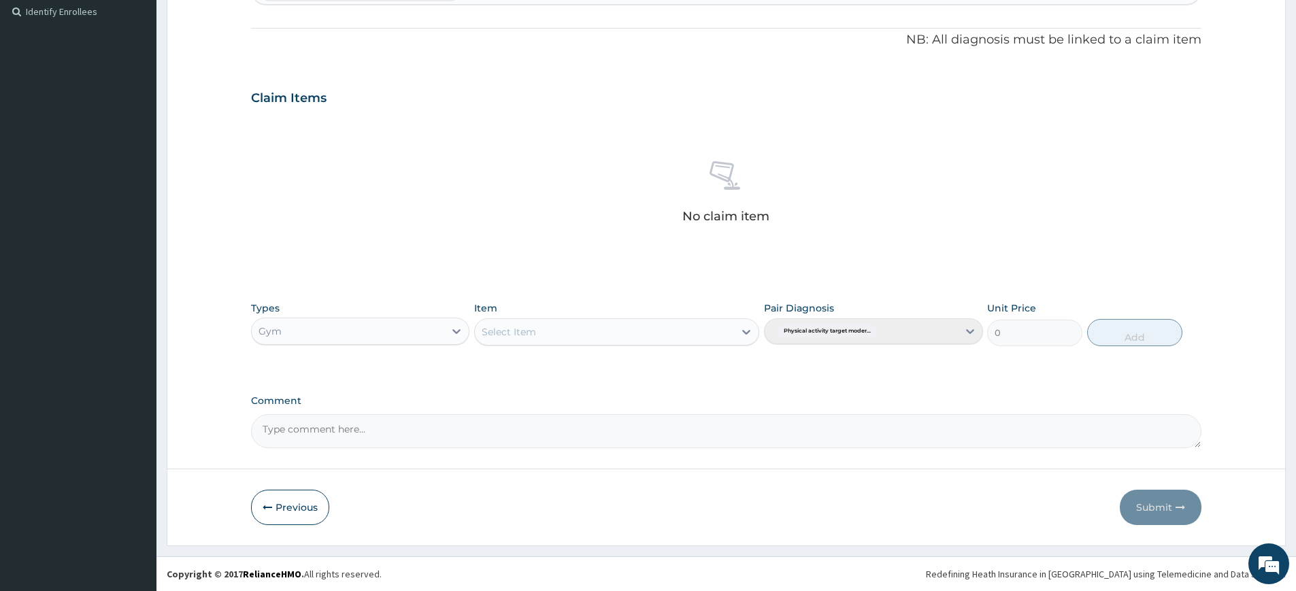
click at [574, 340] on div "Select Item" at bounding box center [604, 332] width 259 height 22
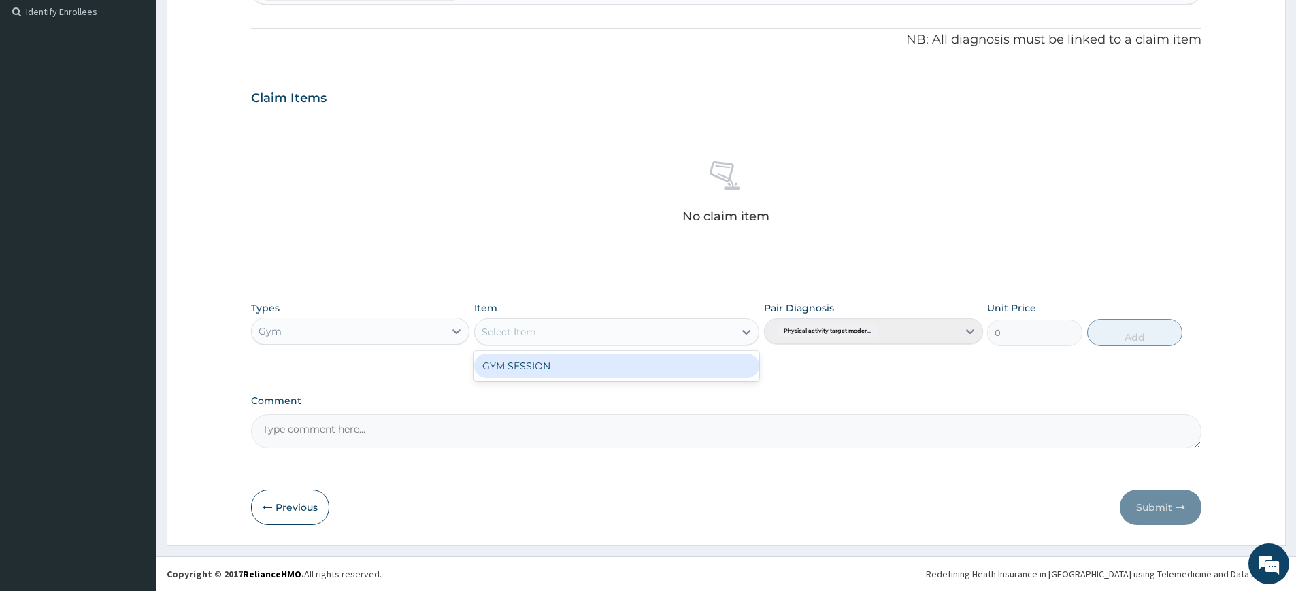
click at [577, 364] on div "GYM SESSION" at bounding box center [616, 366] width 285 height 24
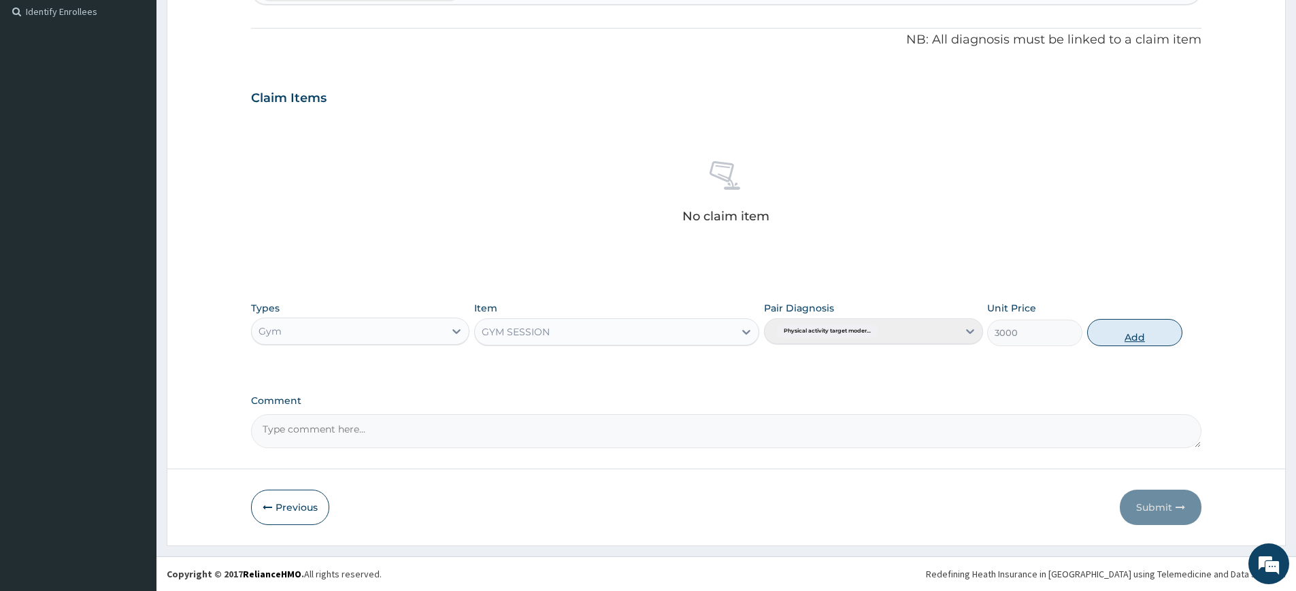
click at [1157, 322] on button "Add" at bounding box center [1134, 332] width 95 height 27
type input "0"
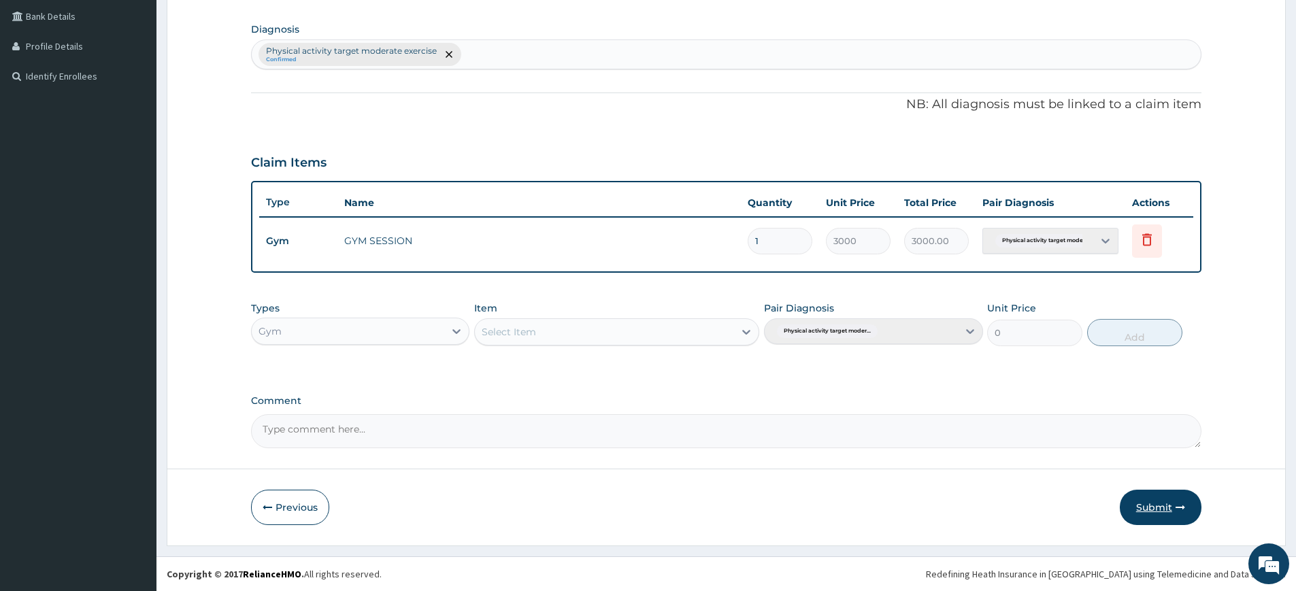
click at [1144, 519] on button "Submit" at bounding box center [1160, 507] width 82 height 35
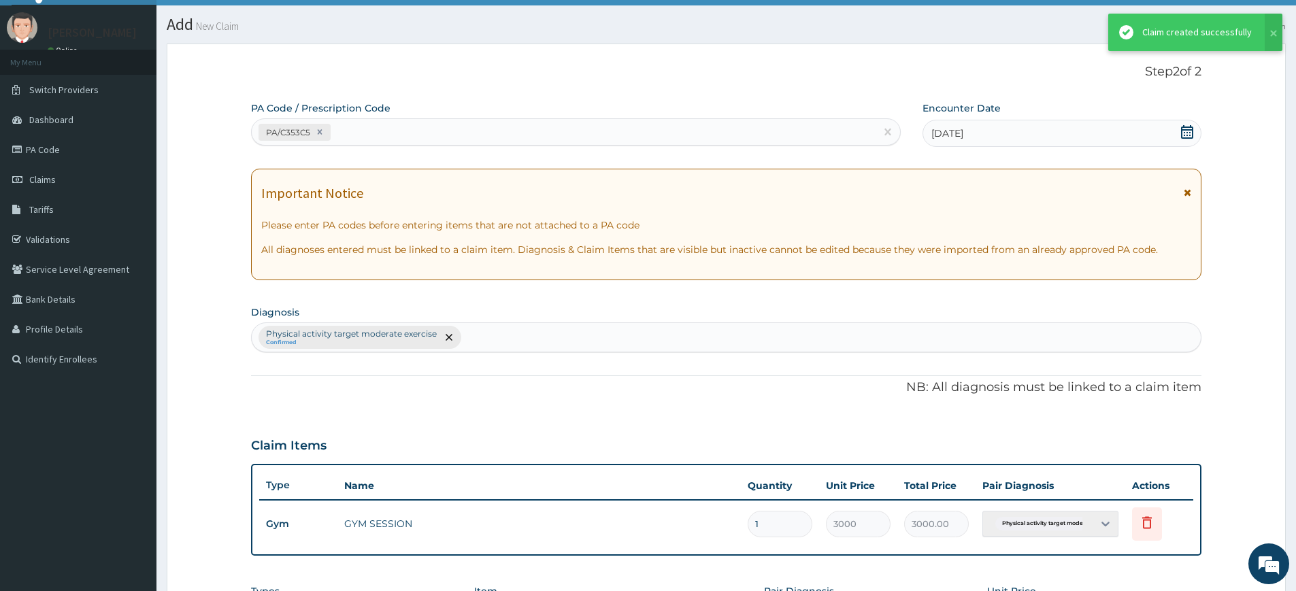
scroll to position [311, 0]
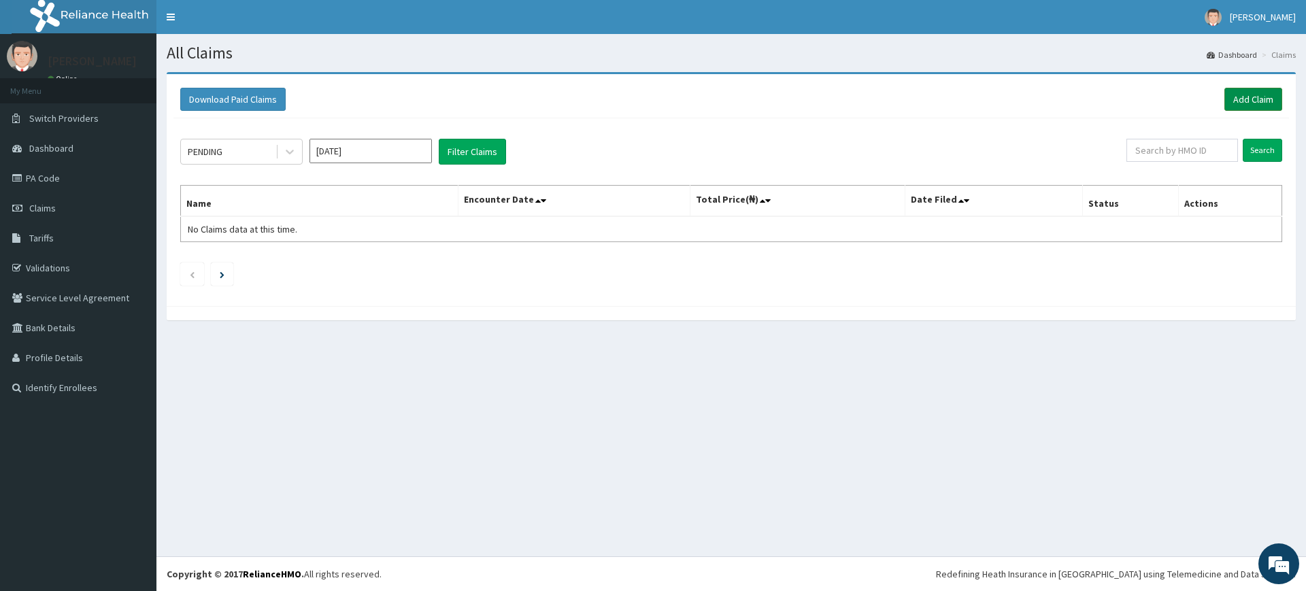
click at [1242, 101] on link "Add Claim" at bounding box center [1253, 99] width 58 height 23
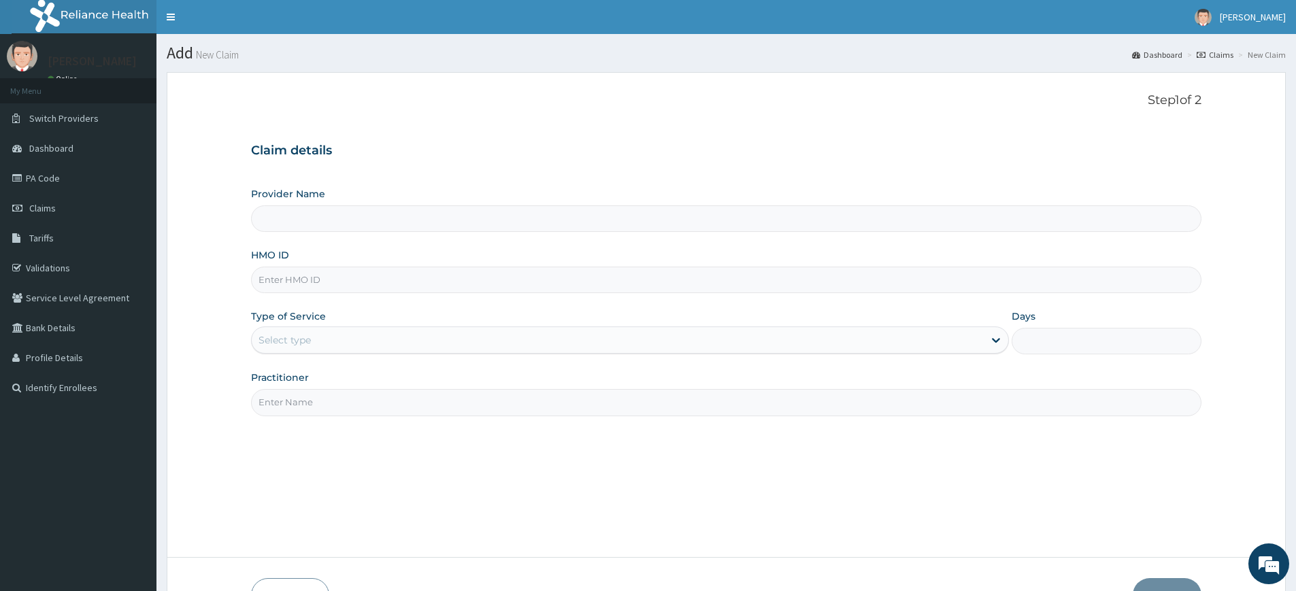
type input "Pure Fitness Africa | Lekki (fka Fitness Central)"
type input "1"
click at [291, 410] on input "Practitioner" at bounding box center [726, 402] width 950 height 27
type input "pure fitness africa"
click at [323, 278] on input "HMO ID" at bounding box center [726, 280] width 950 height 27
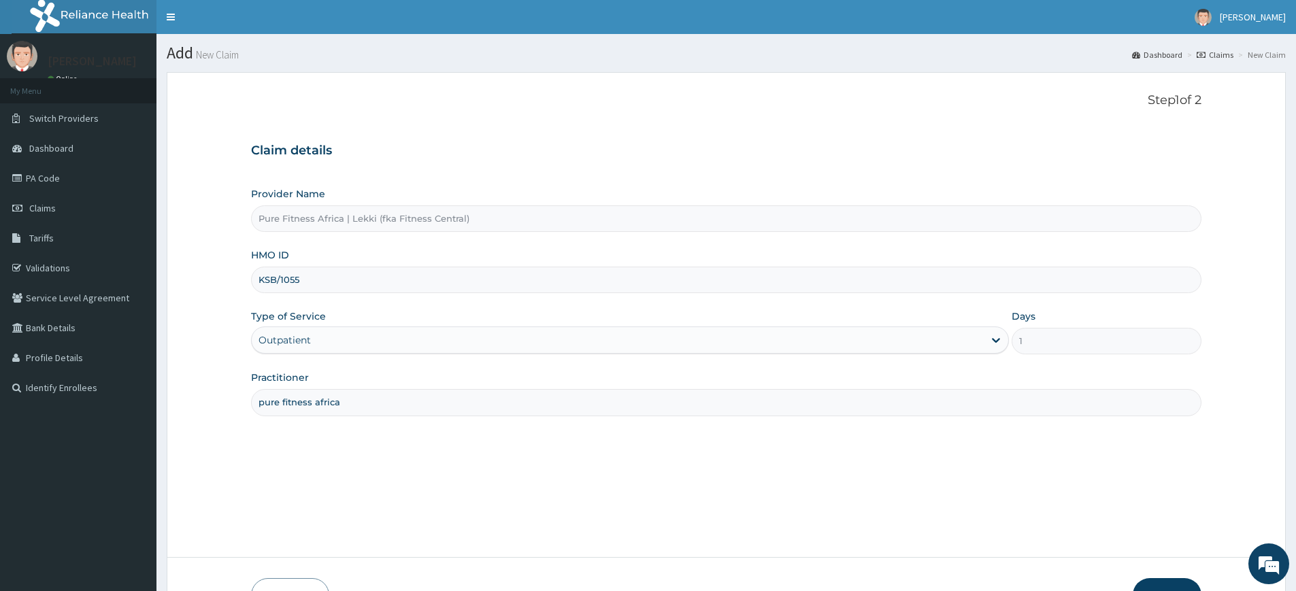
type input "ksb/10552/a"
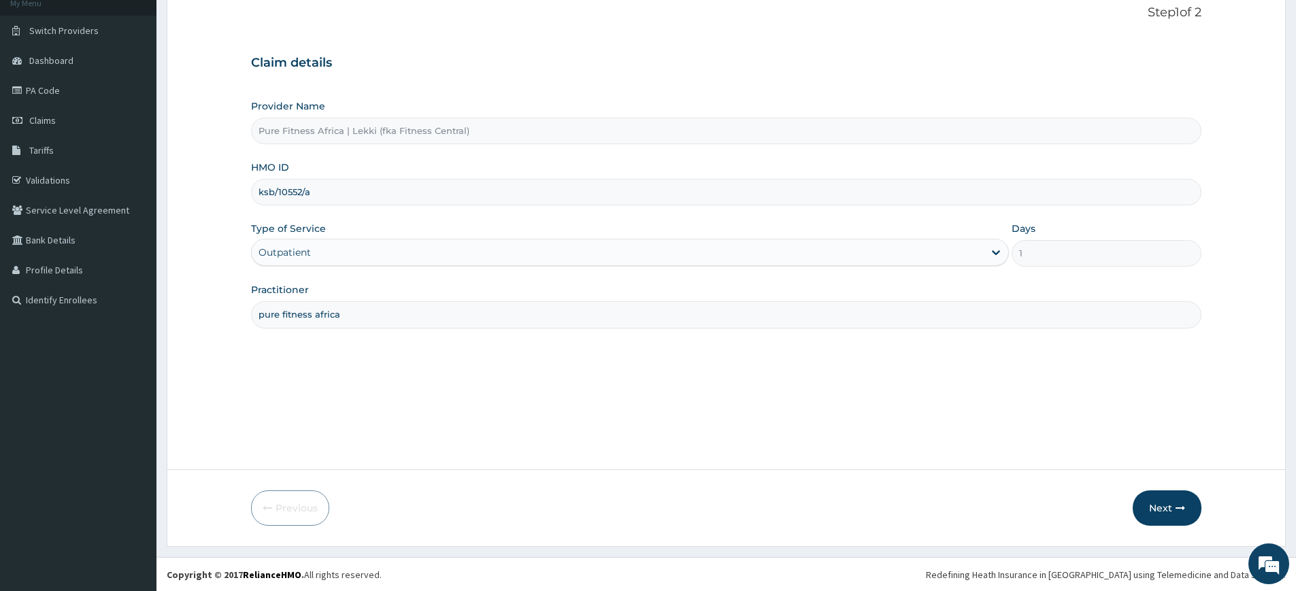
scroll to position [88, 0]
click at [1180, 509] on icon "button" at bounding box center [1180, 508] width 10 height 10
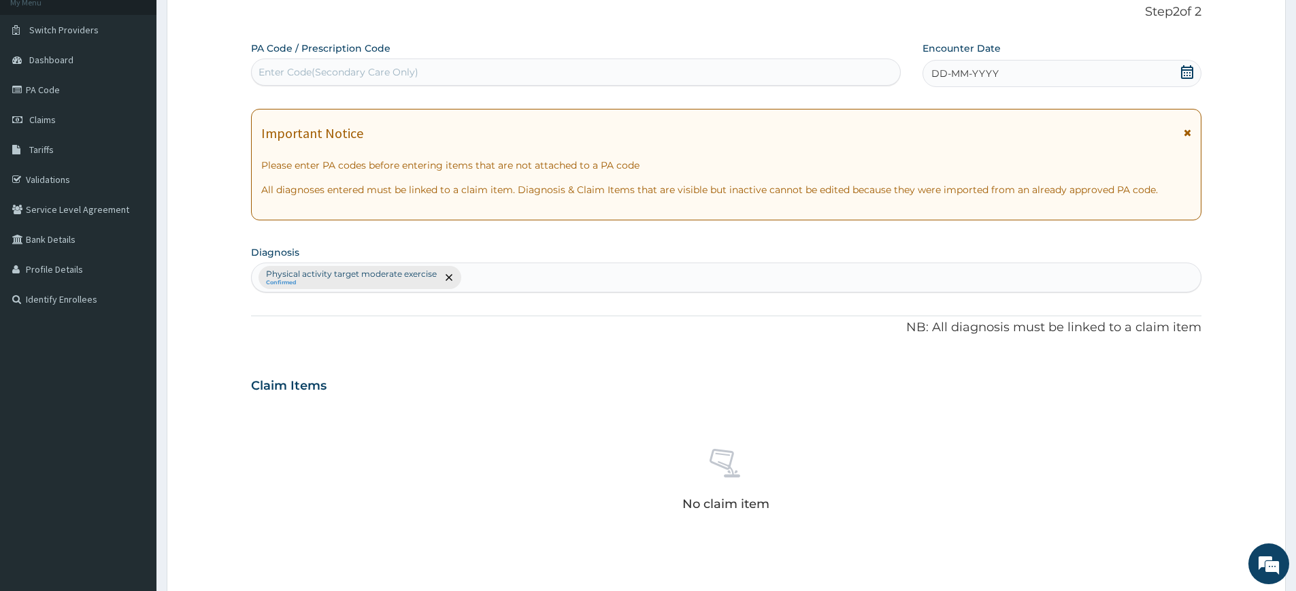
click at [965, 72] on span "DD-MM-YYYY" at bounding box center [964, 74] width 67 height 14
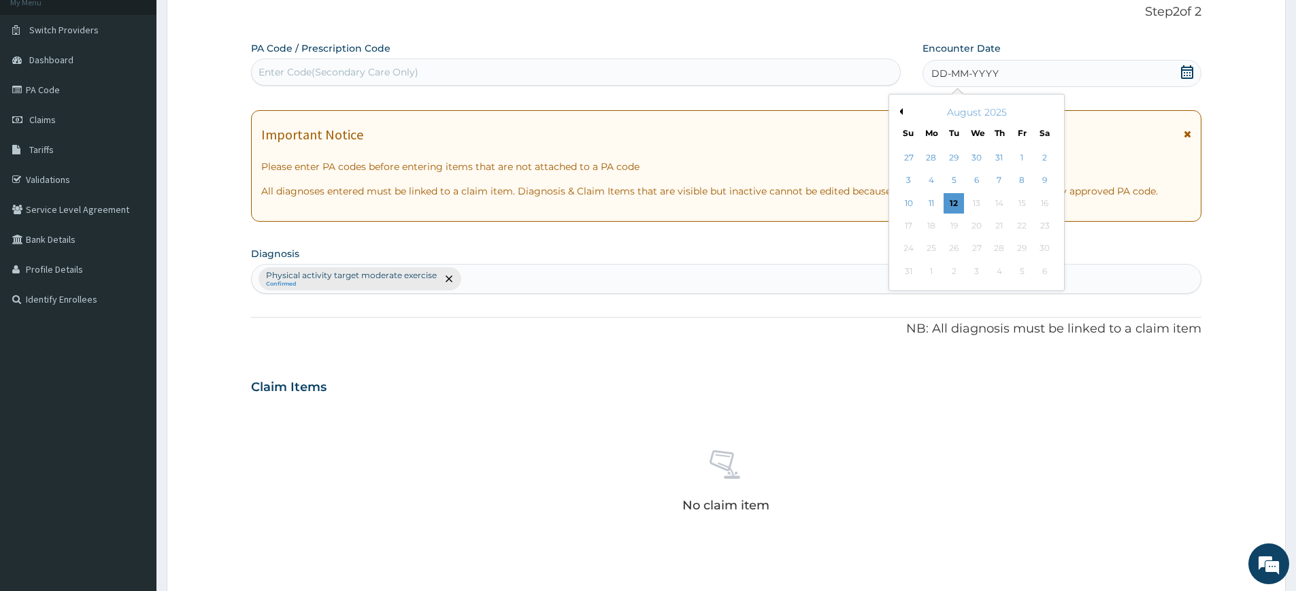
click at [951, 207] on div "12" at bounding box center [954, 203] width 20 height 20
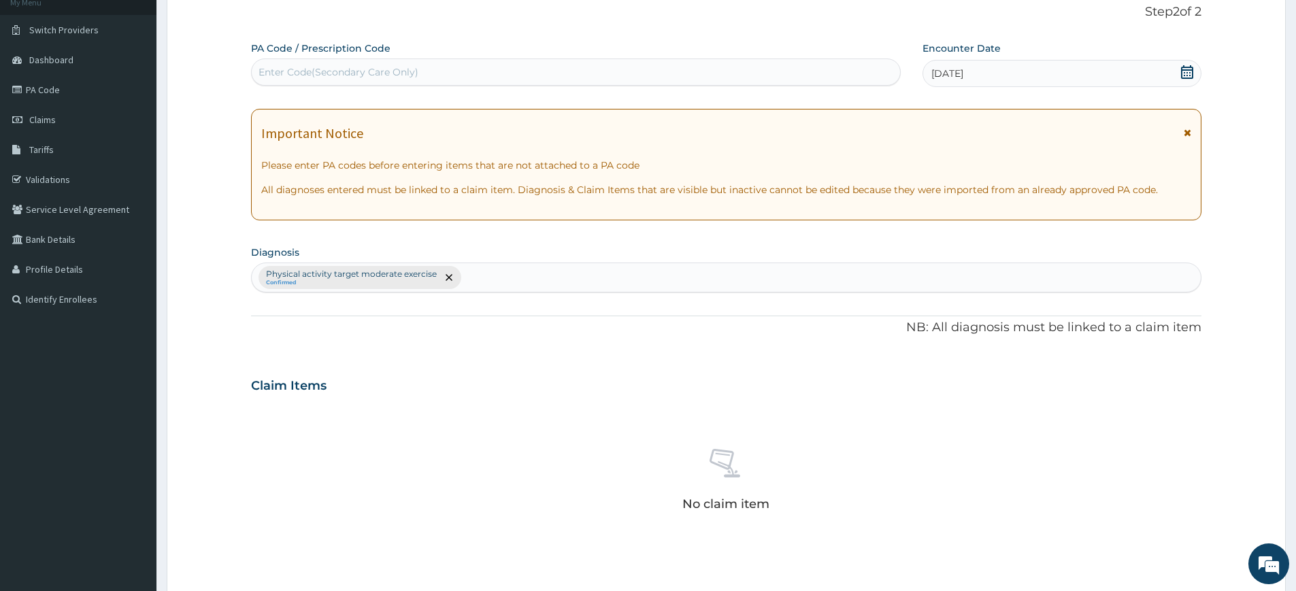
click at [577, 70] on div "Enter Code(Secondary Care Only)" at bounding box center [576, 72] width 648 height 22
type input "PA/4E41DE"
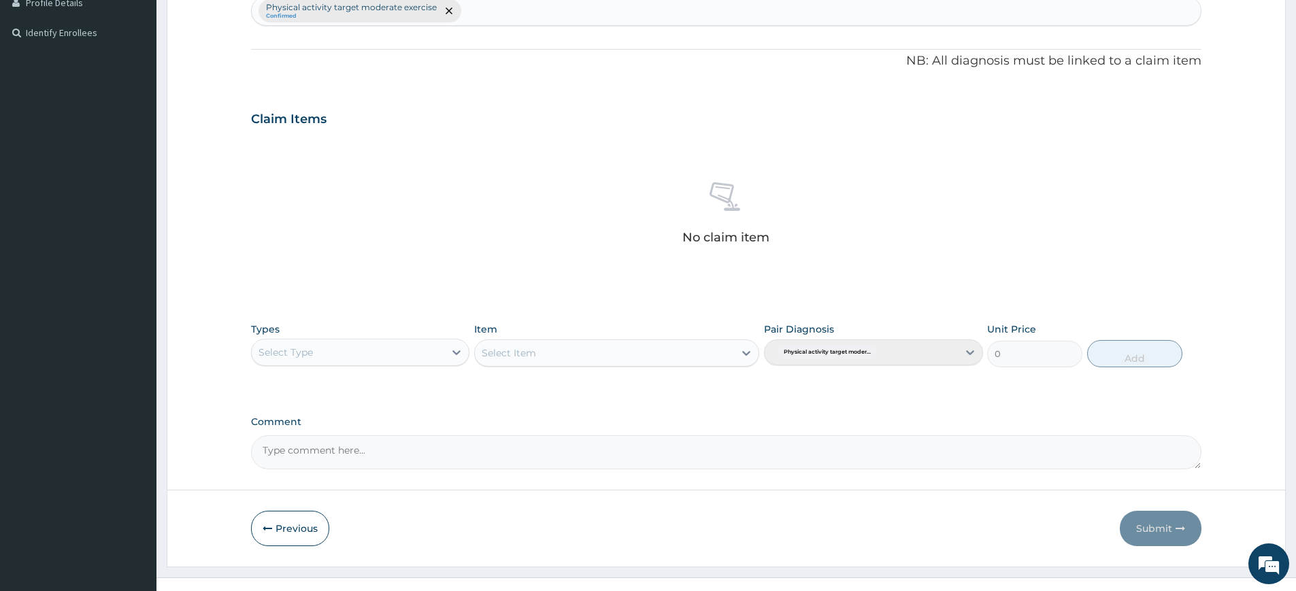
scroll to position [376, 0]
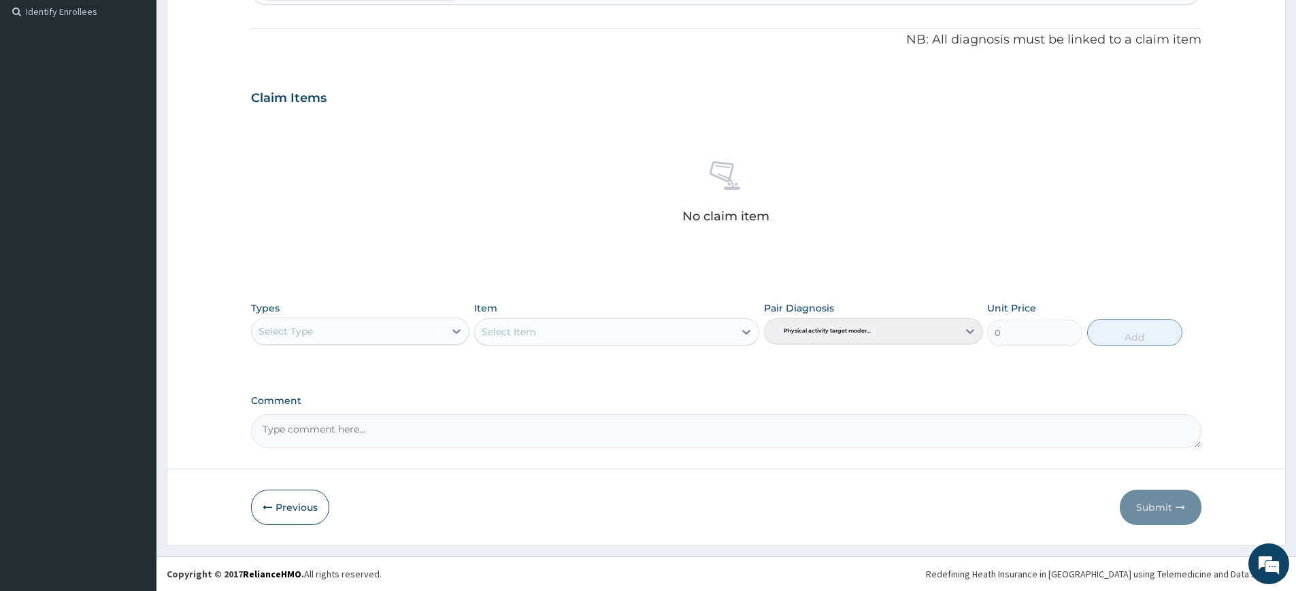
click at [324, 332] on div "Select Type" at bounding box center [348, 331] width 192 height 22
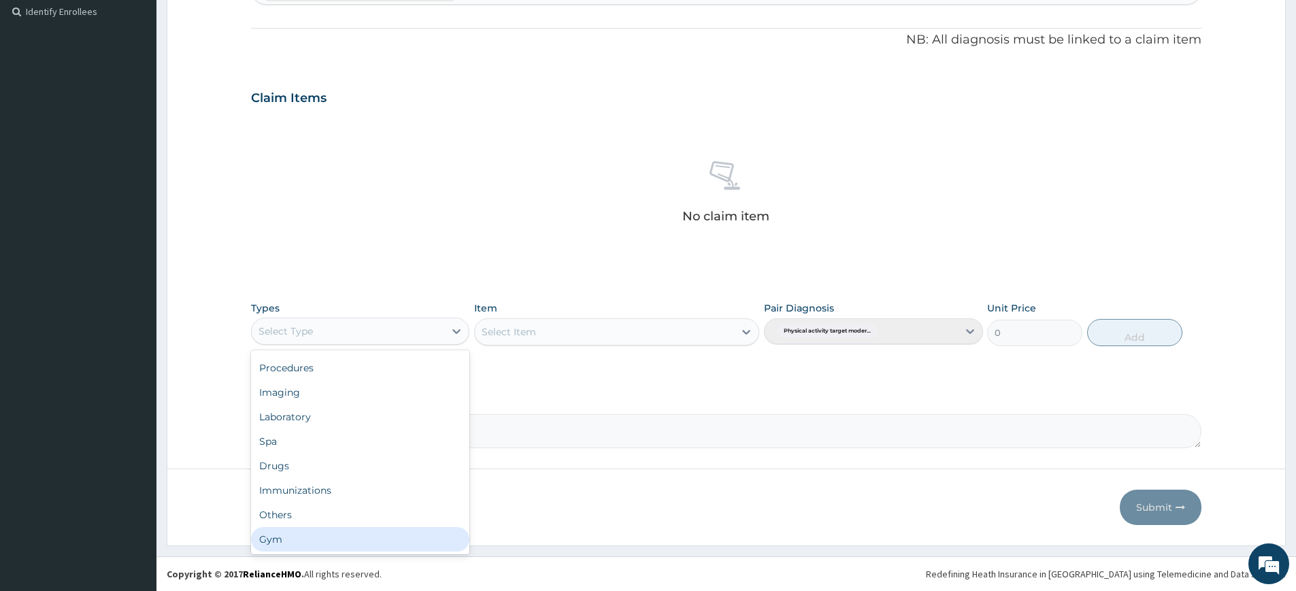
click at [350, 533] on div "Gym" at bounding box center [360, 539] width 218 height 24
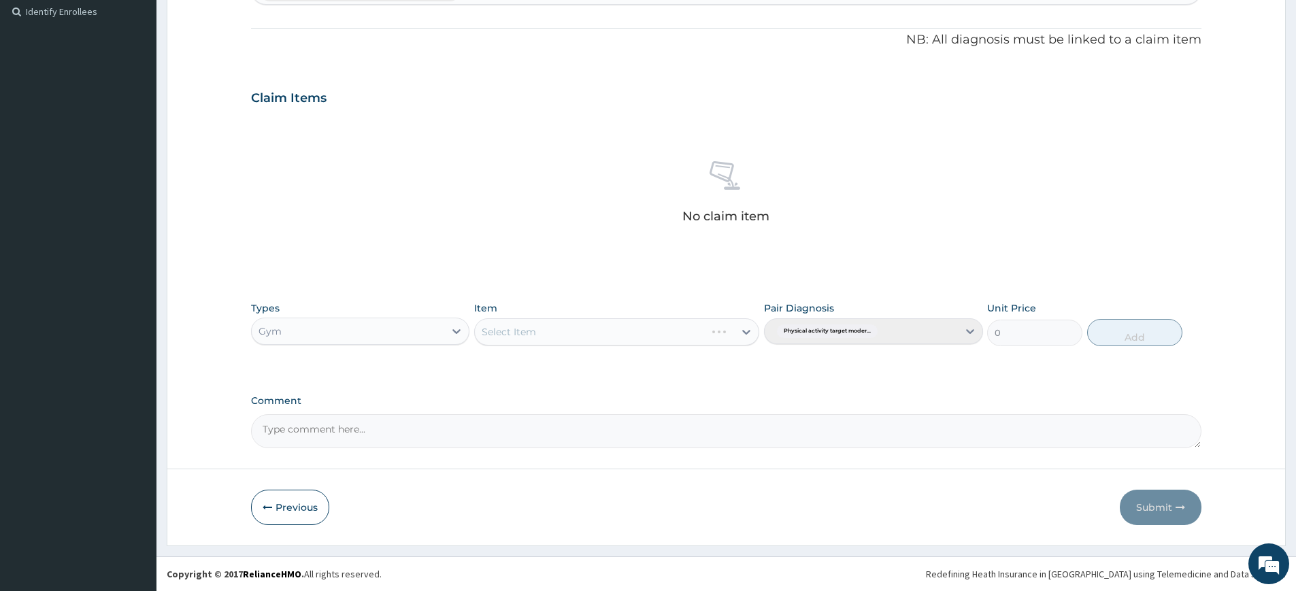
click at [511, 332] on div "Select Item" at bounding box center [616, 331] width 285 height 27
click at [513, 333] on div "Select Item" at bounding box center [616, 331] width 285 height 27
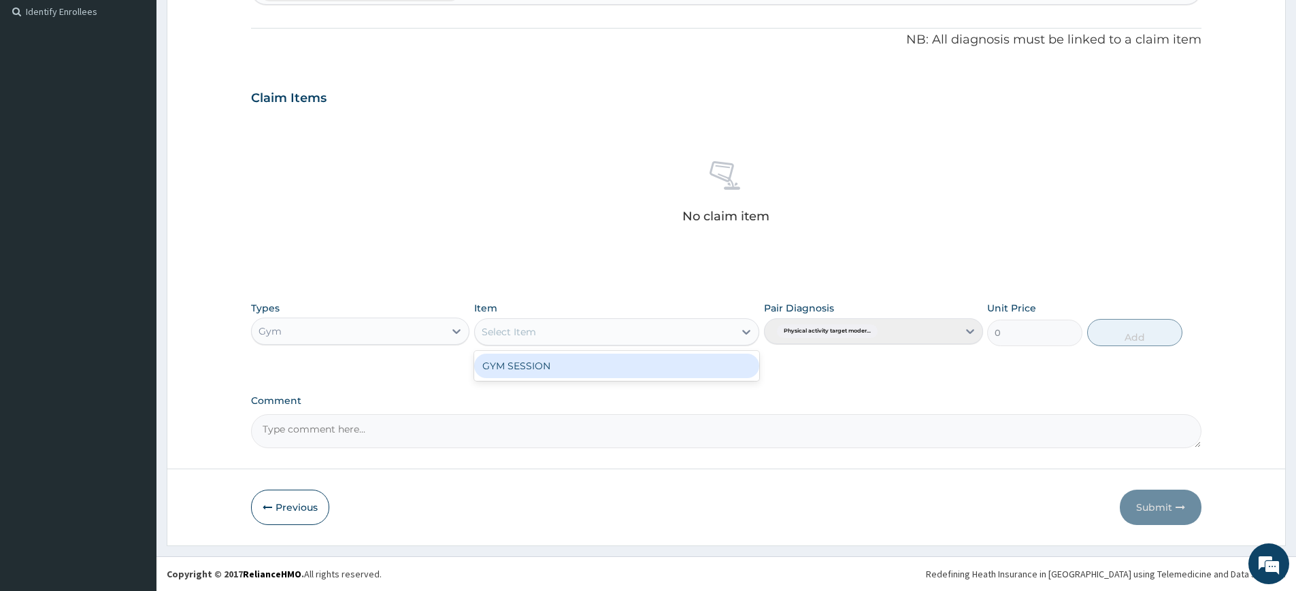
click at [520, 333] on div "Select Item" at bounding box center [508, 332] width 54 height 14
click at [523, 373] on div "GYM SESSION" at bounding box center [616, 366] width 285 height 24
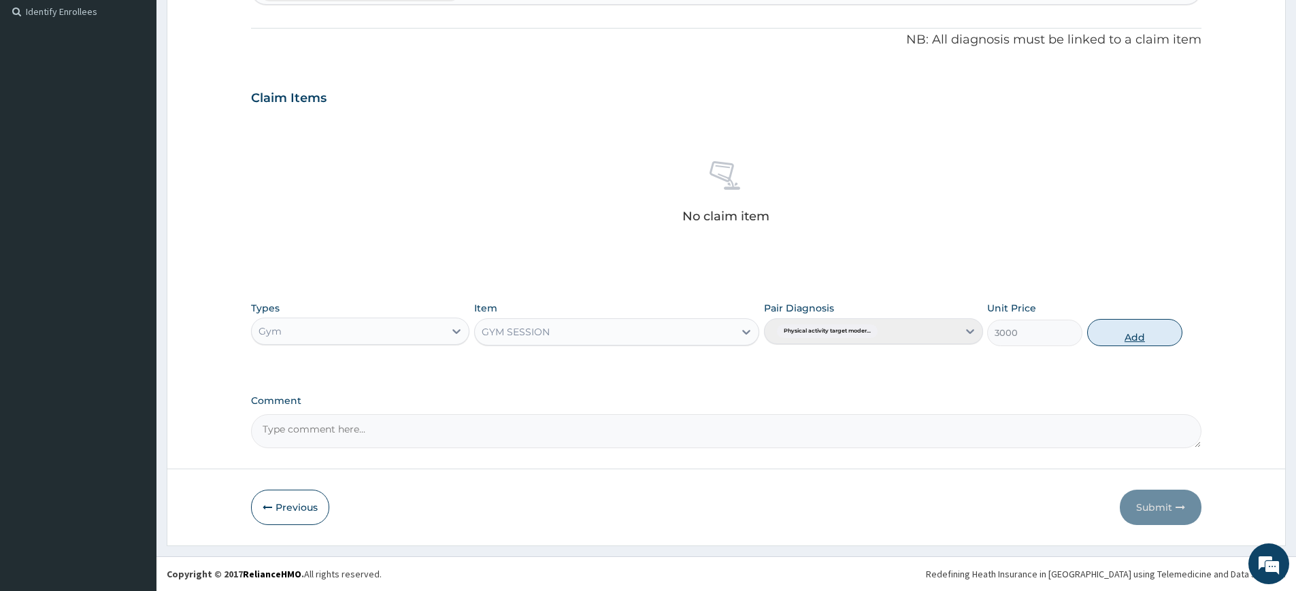
click at [1109, 330] on button "Add" at bounding box center [1134, 332] width 95 height 27
type input "0"
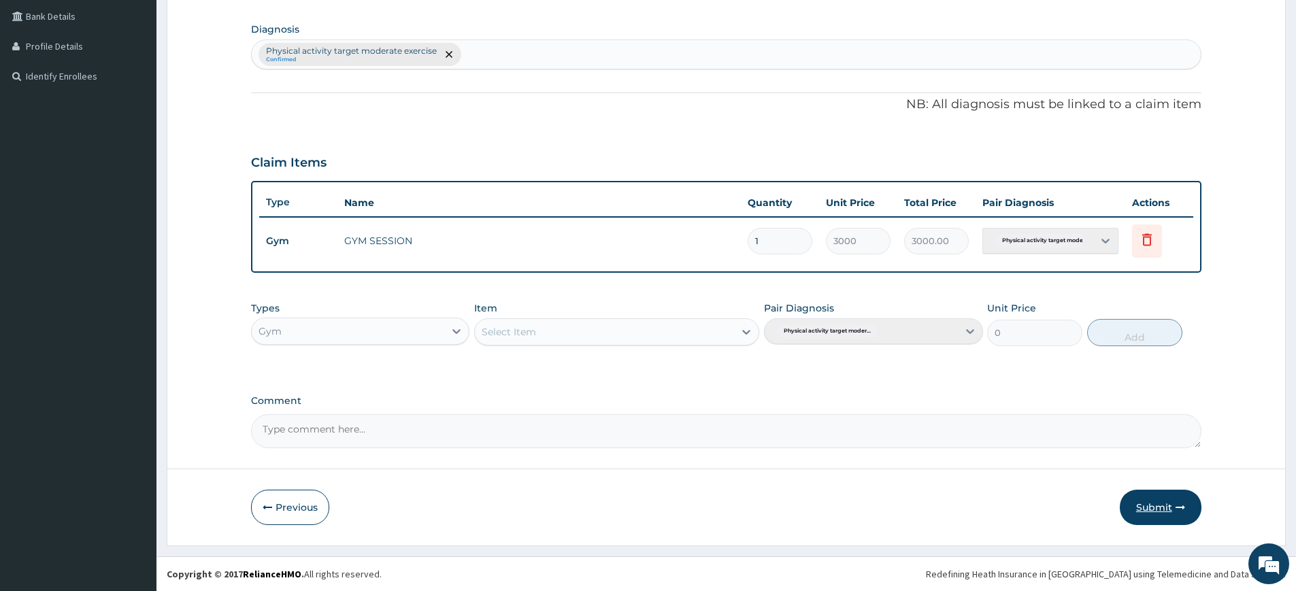
click at [1133, 518] on button "Submit" at bounding box center [1160, 507] width 82 height 35
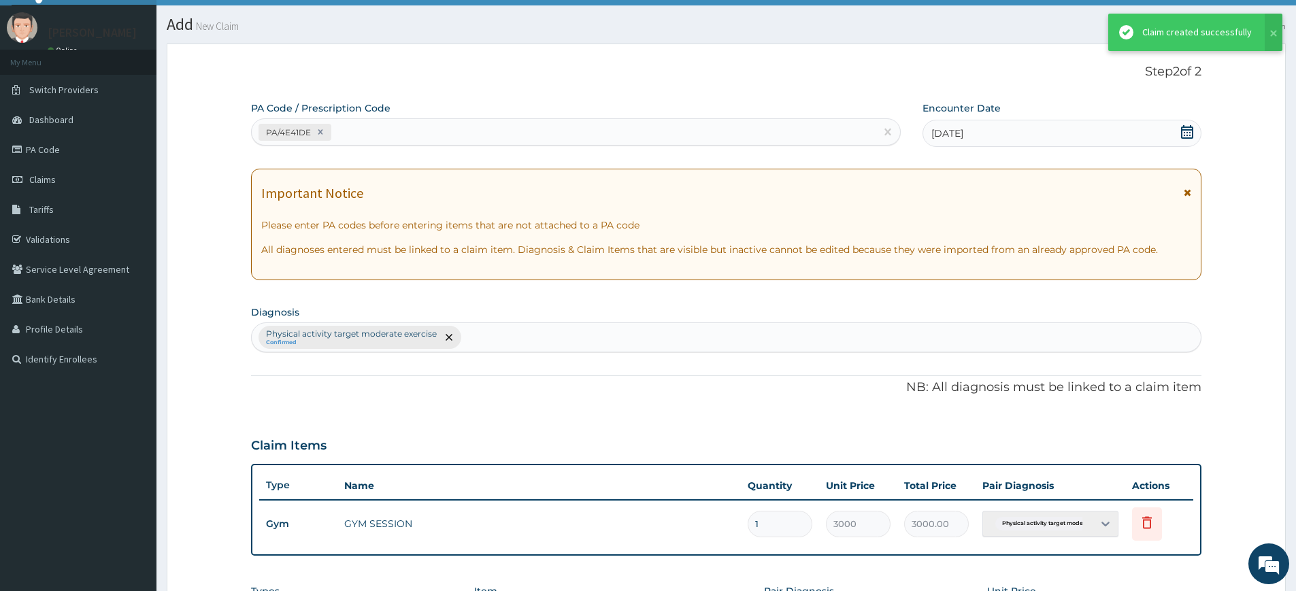
scroll to position [311, 0]
